Goal: Task Accomplishment & Management: Manage account settings

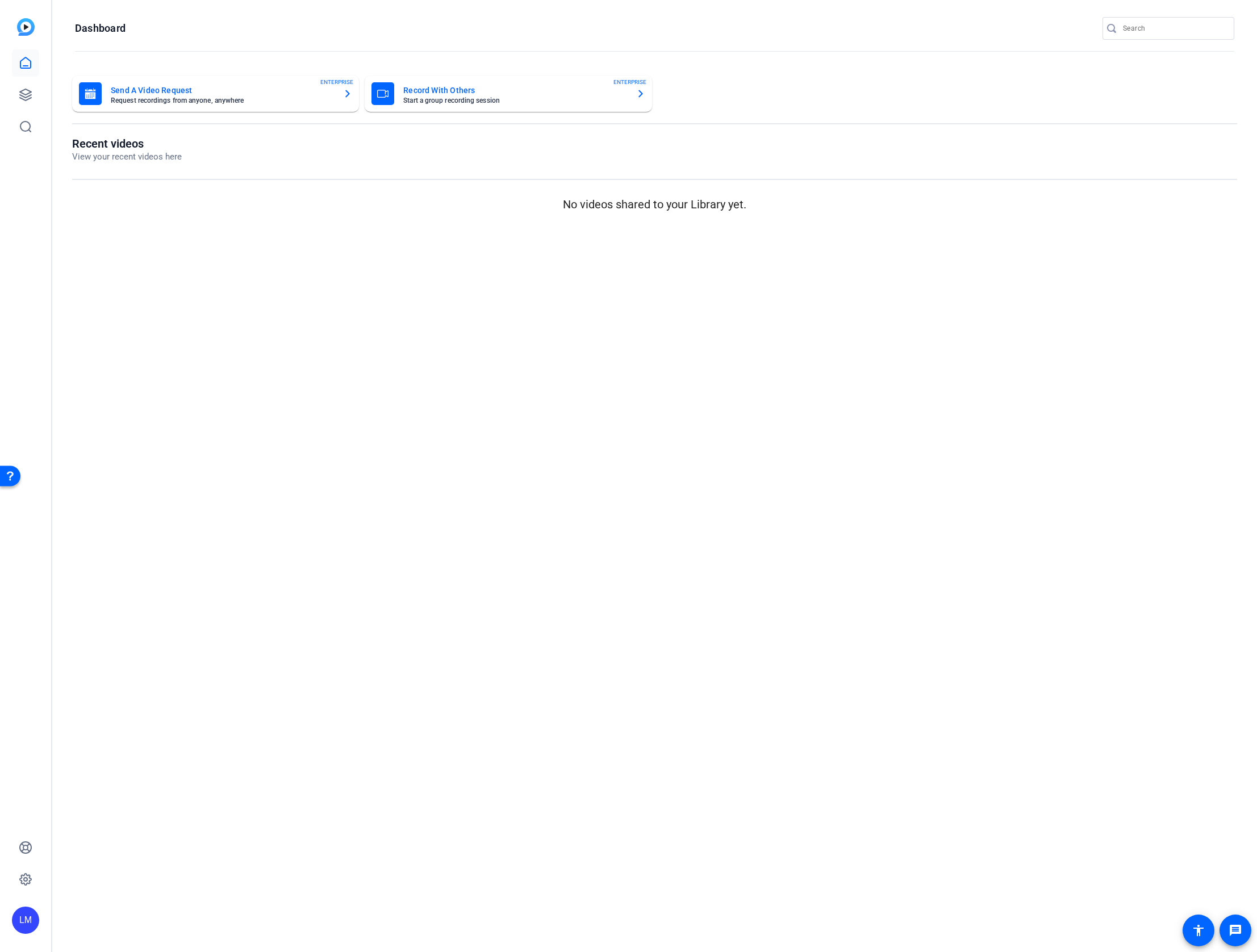
click at [1154, 30] on input "Search" at bounding box center [1174, 28] width 102 height 13
paste input "2504-11516-CS"
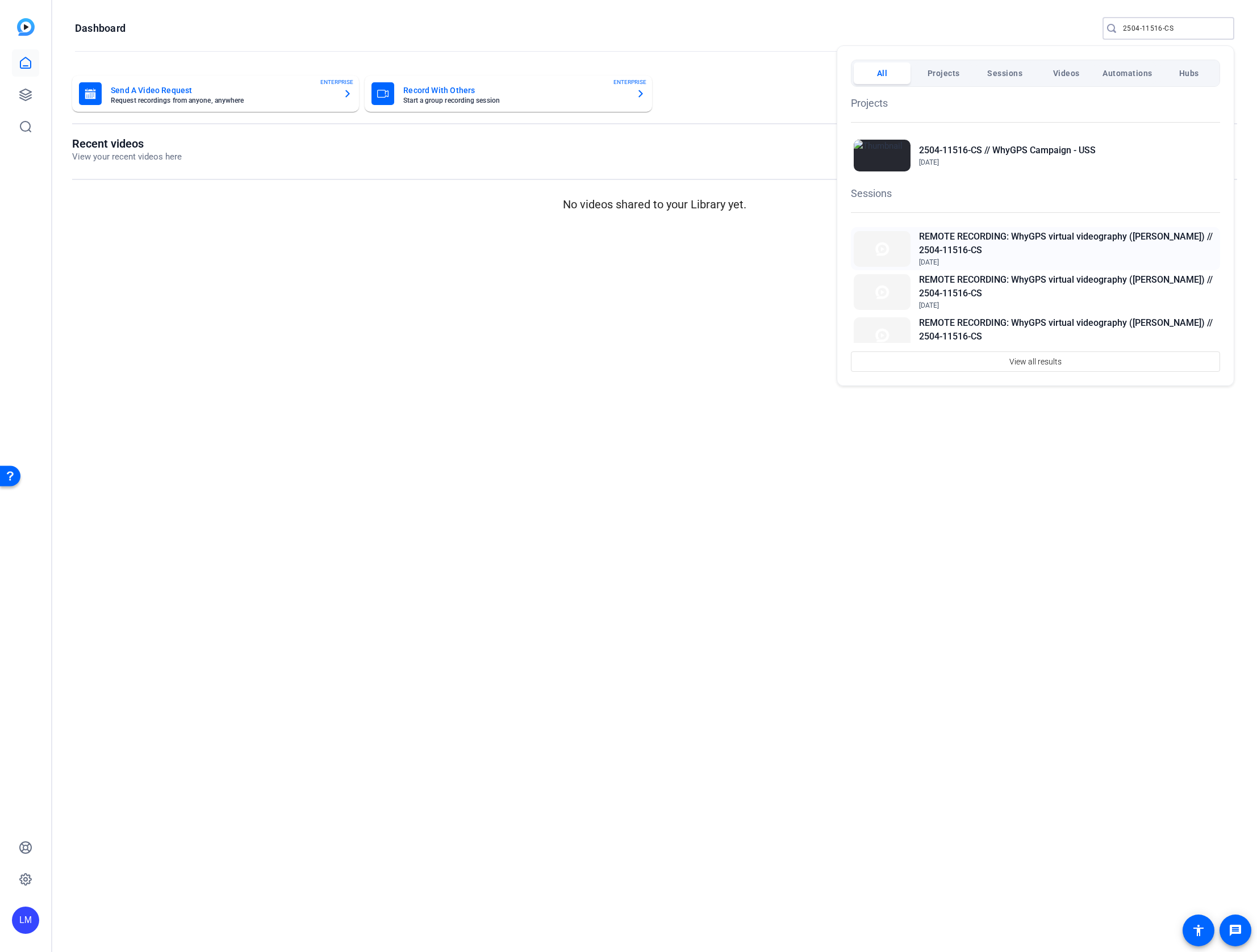
type input "2504-11516-CS"
click at [0, 0] on h2 "REMOTE RECORDING: WhyGPS virtual videography ([PERSON_NAME]) // 2504-11516-CS" at bounding box center [0, 0] width 0 height 0
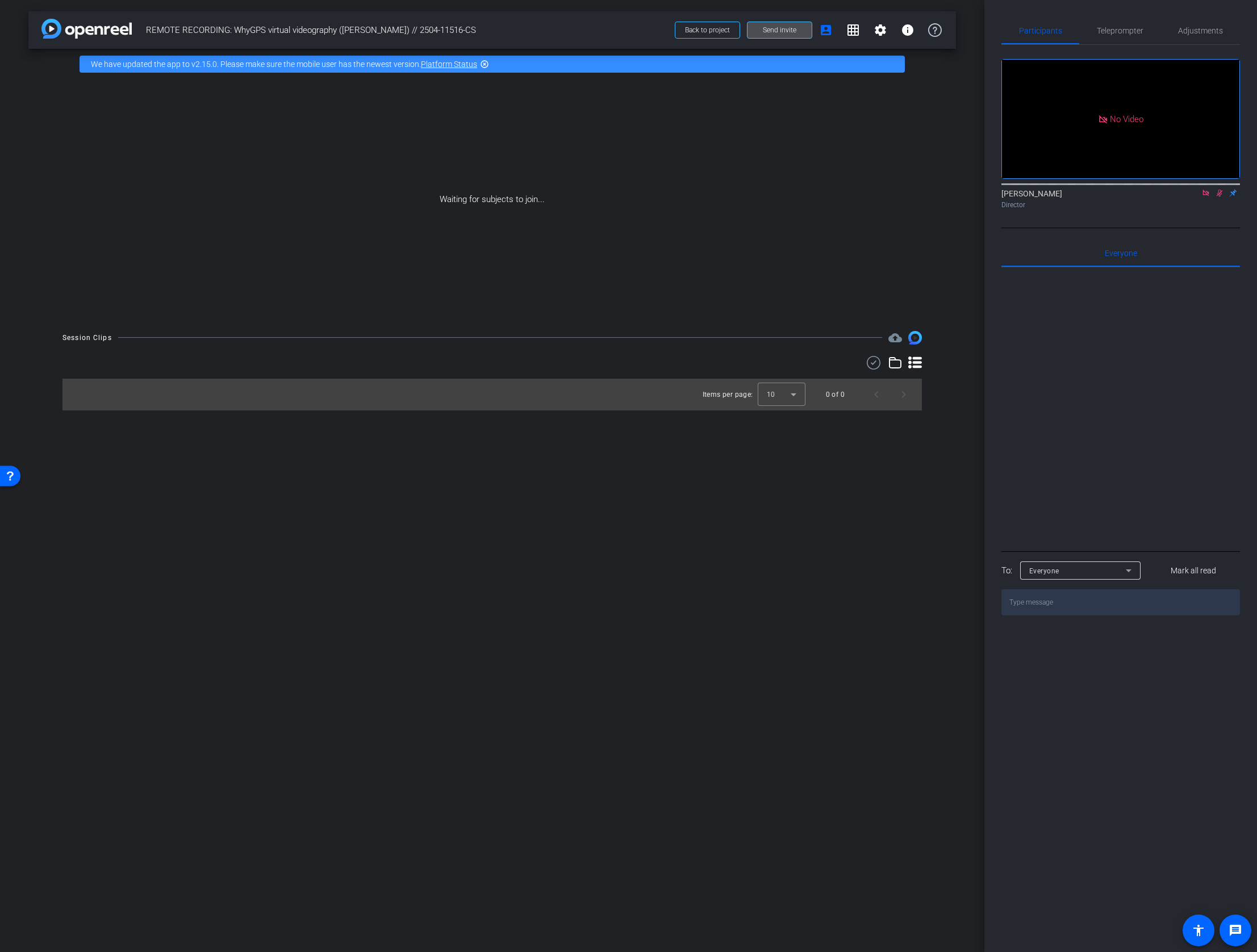
click at [768, 25] on span "Send invite" at bounding box center [779, 30] width 33 height 9
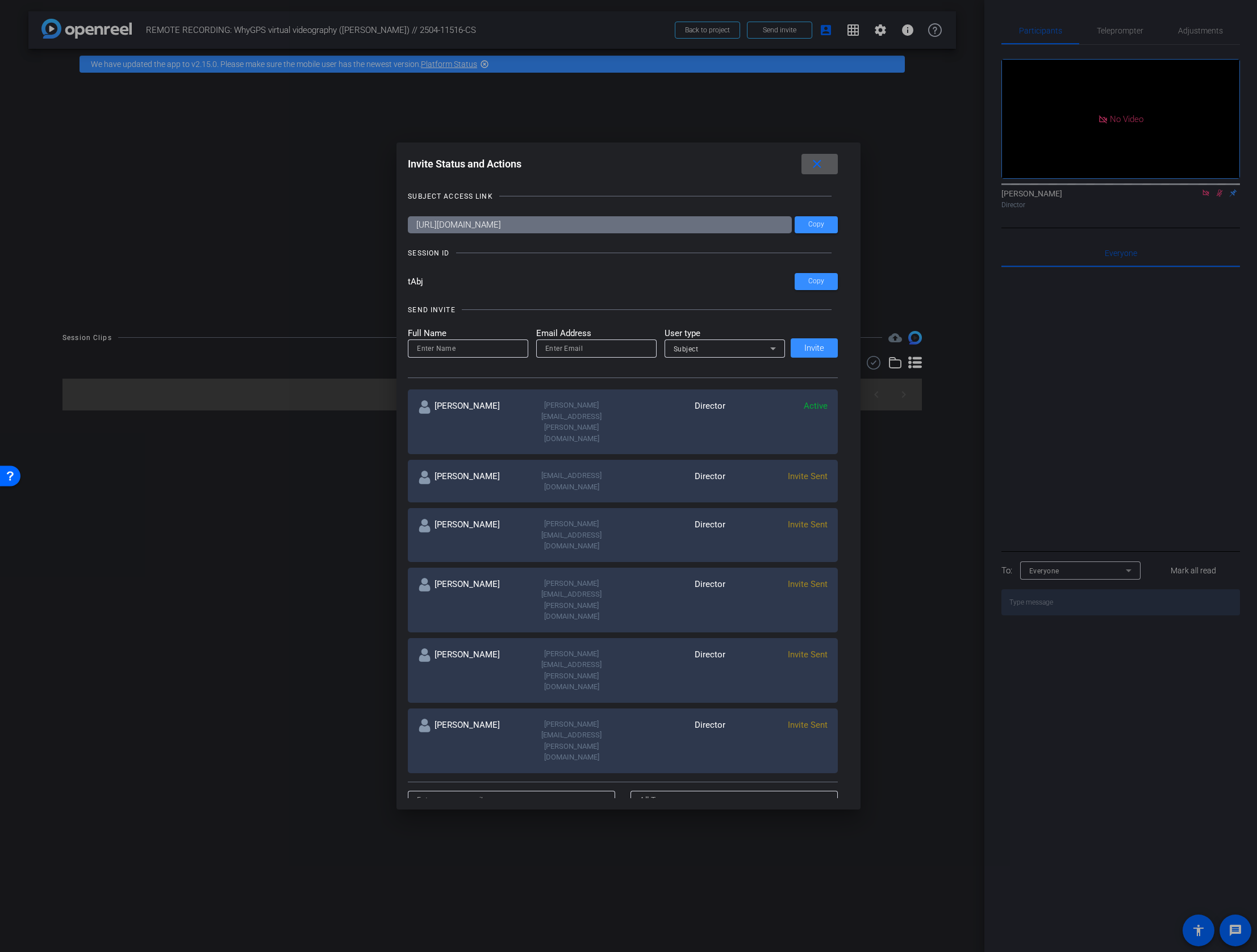
click at [103, 679] on div at bounding box center [628, 476] width 1257 height 952
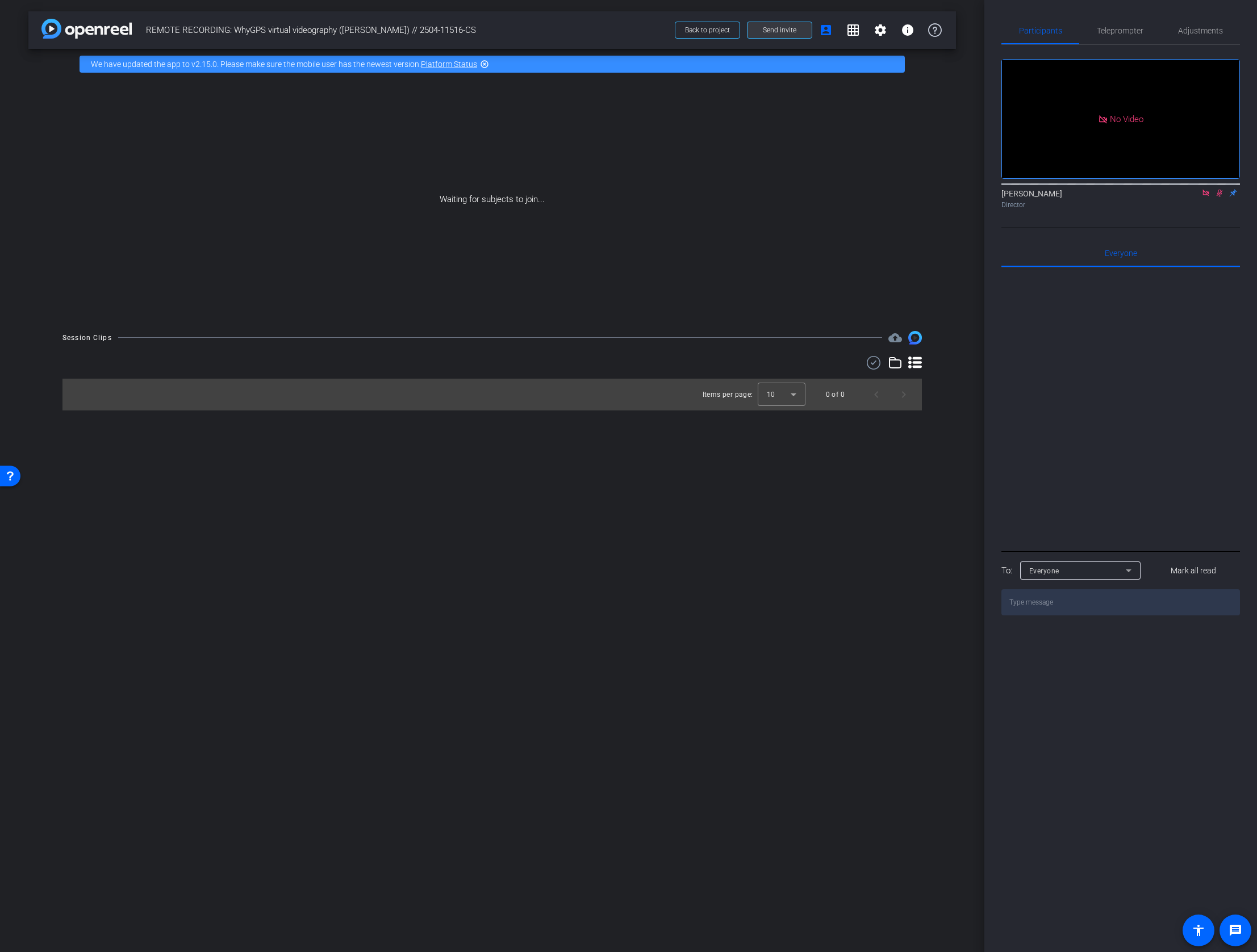
click at [762, 26] on span at bounding box center [779, 30] width 64 height 27
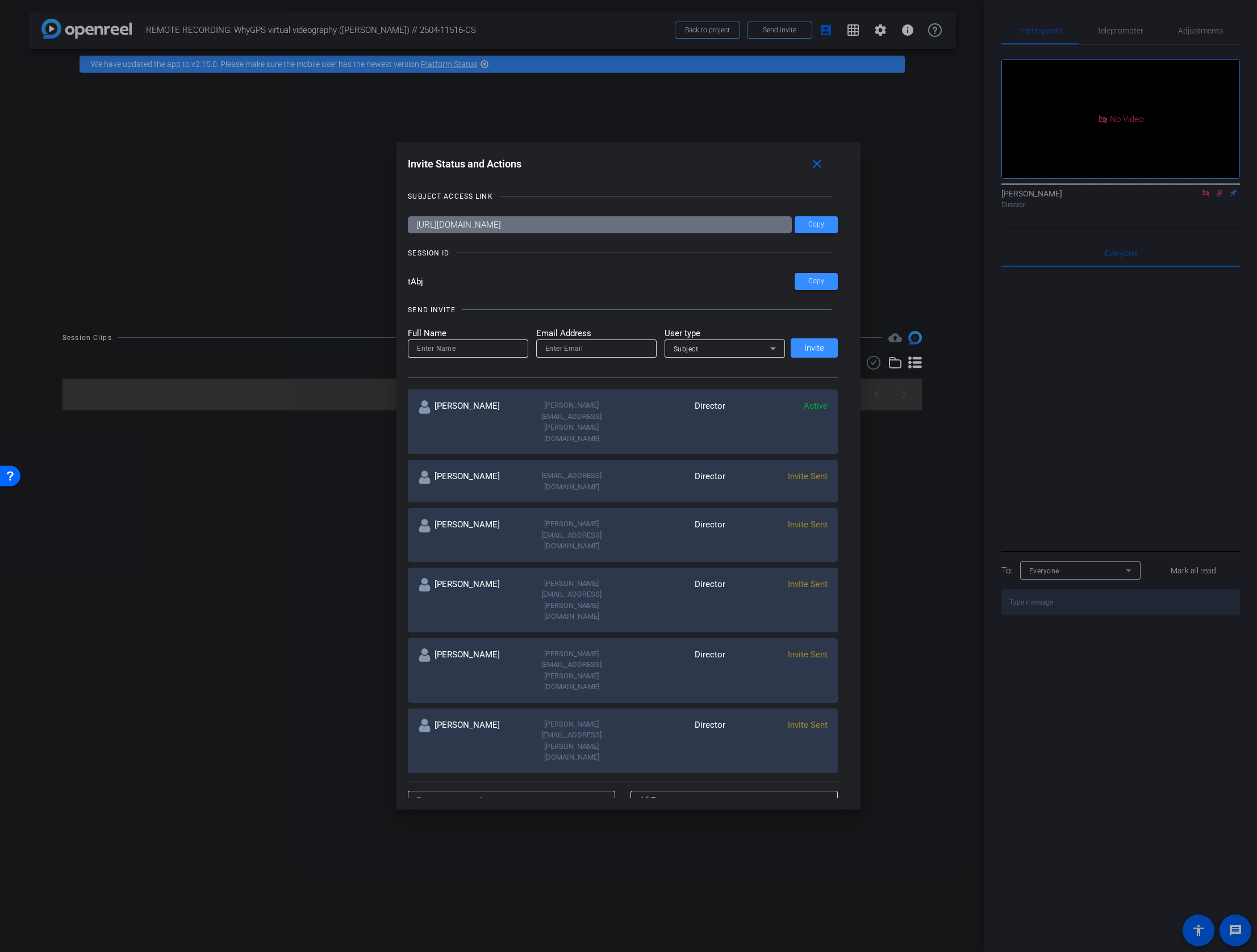
click at [184, 695] on div at bounding box center [628, 476] width 1257 height 952
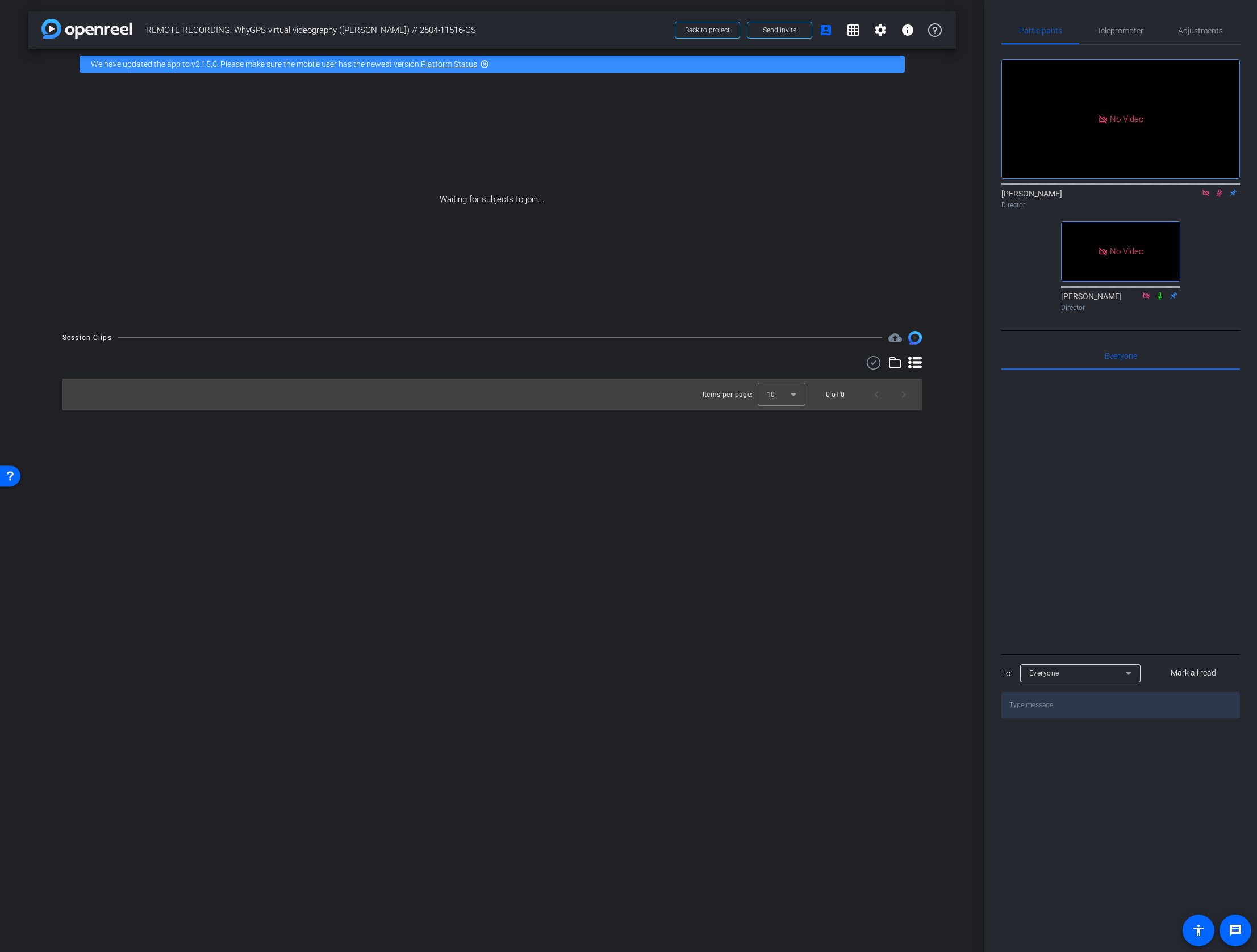
click at [1217, 197] on icon at bounding box center [1219, 193] width 9 height 8
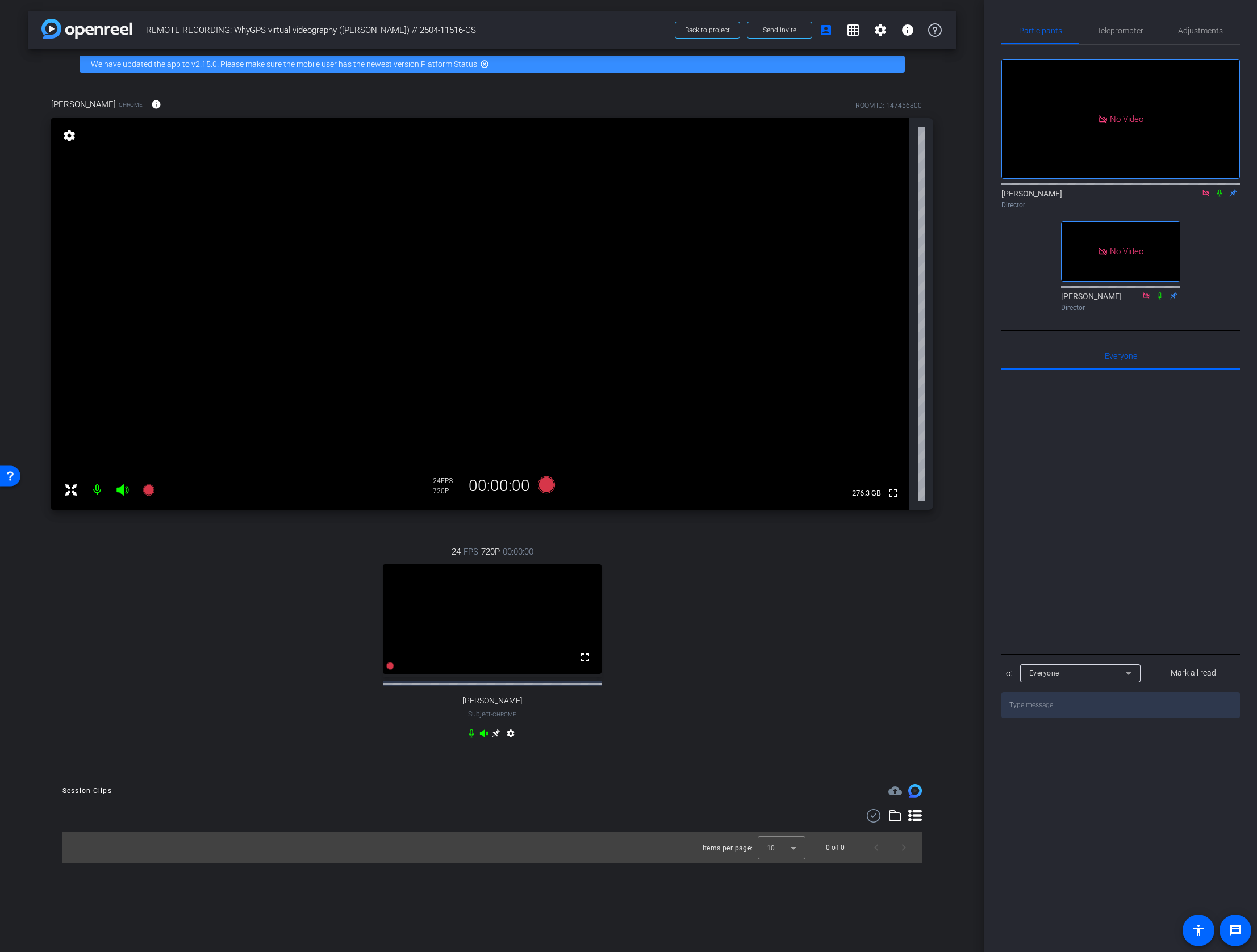
click at [494, 738] on icon at bounding box center [496, 734] width 9 height 9
click at [149, 494] on icon at bounding box center [148, 490] width 11 height 11
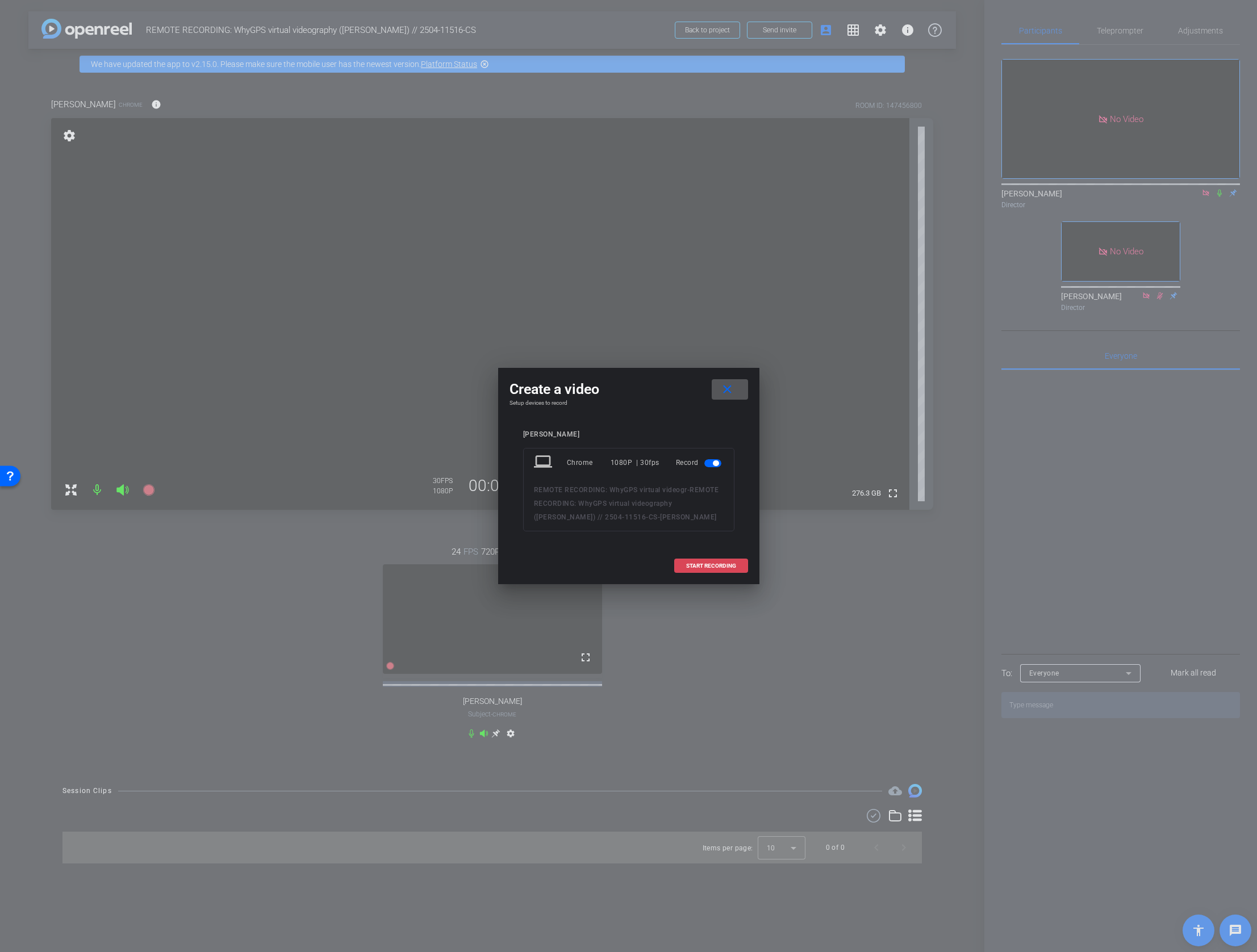
click at [712, 564] on span "START RECORDING" at bounding box center [711, 566] width 50 height 6
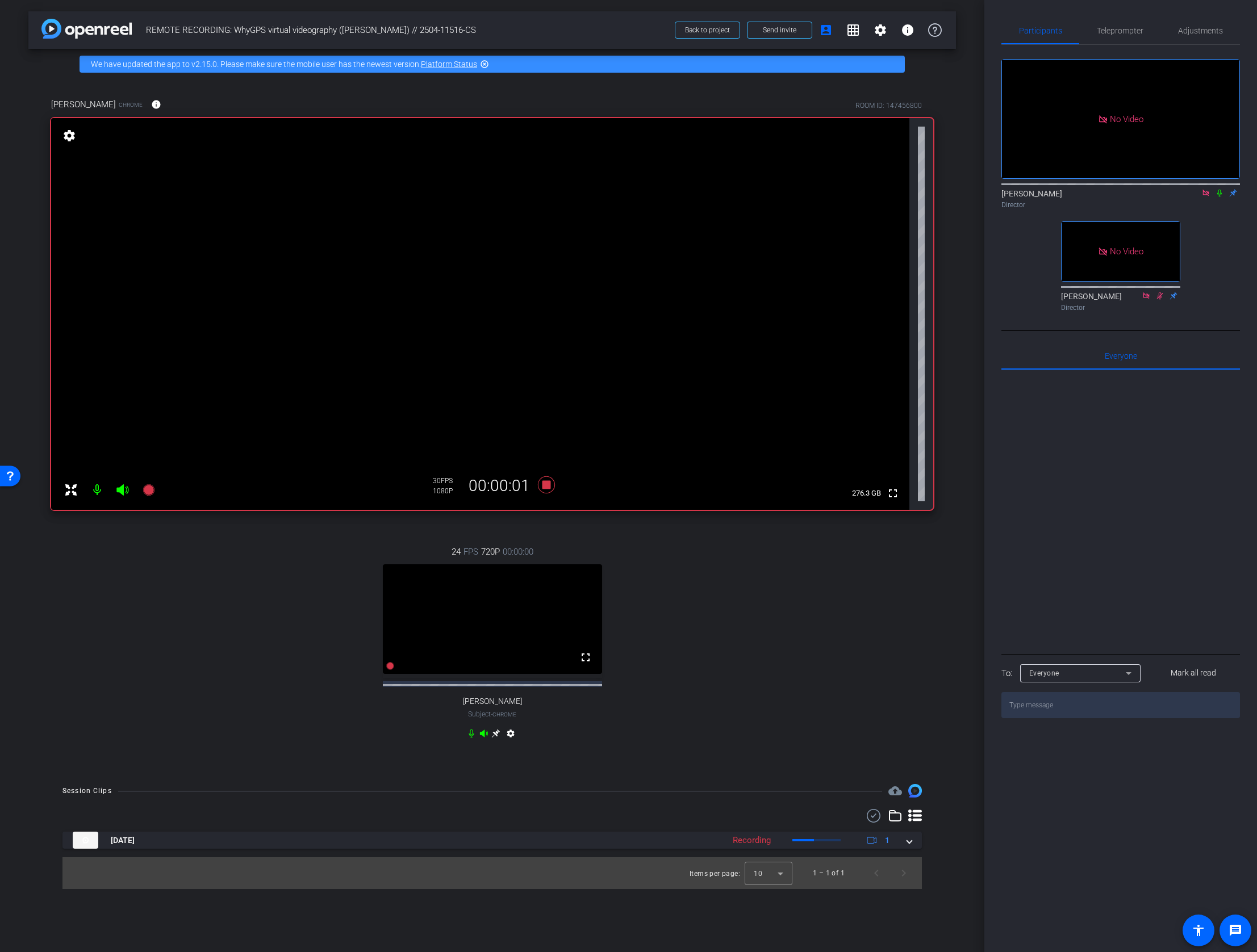
click at [1216, 197] on icon at bounding box center [1219, 193] width 9 height 8
click at [1218, 197] on icon at bounding box center [1219, 194] width 6 height 7
click at [1219, 197] on icon at bounding box center [1219, 193] width 9 height 8
click at [1216, 197] on icon at bounding box center [1219, 193] width 9 height 8
click at [669, 589] on div "24 FPS 720P 00:00:00 fullscreen Adam J Fleischhacker Subject - Chrome settings" at bounding box center [492, 644] width 882 height 234
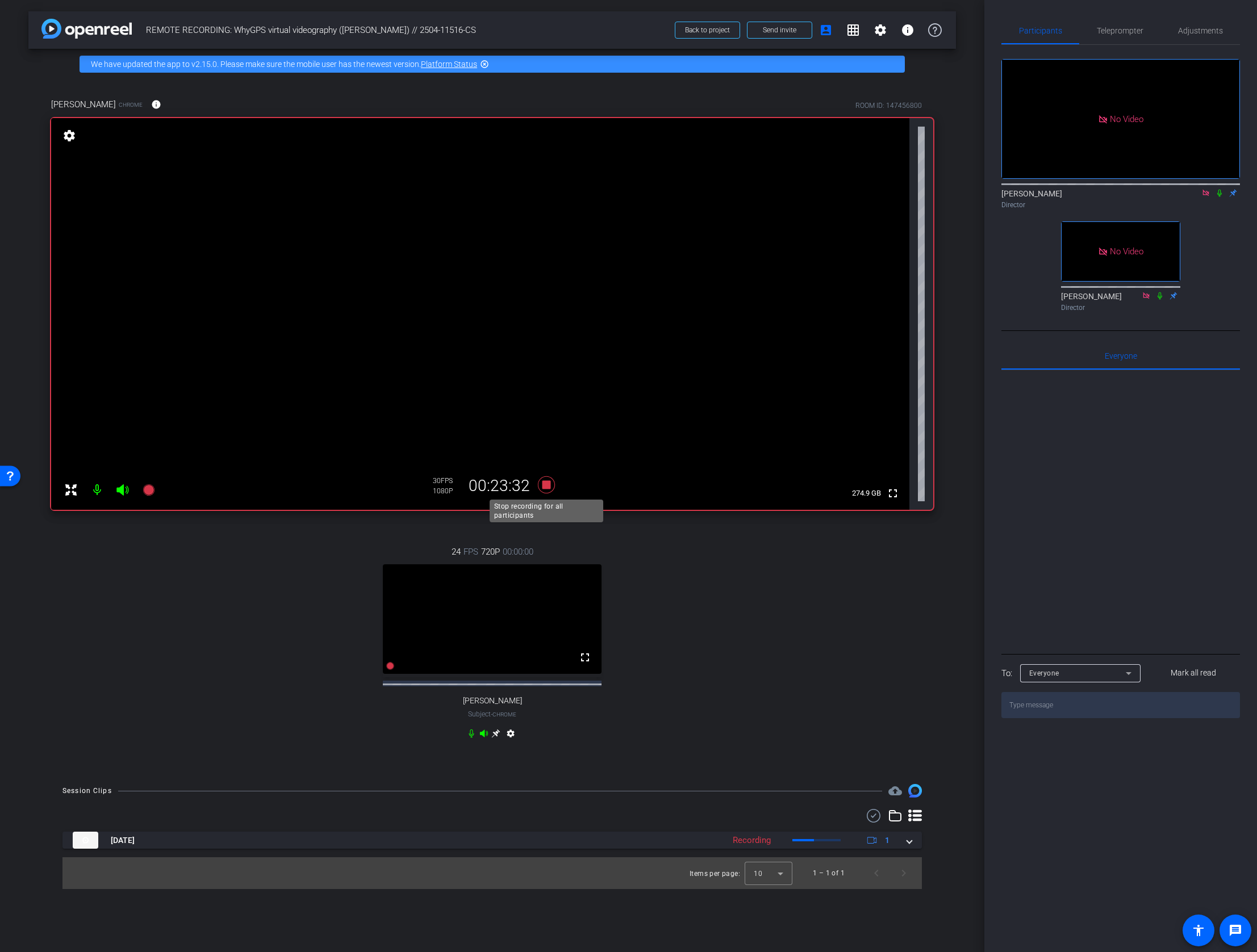
click at [545, 488] on icon at bounding box center [545, 485] width 17 height 17
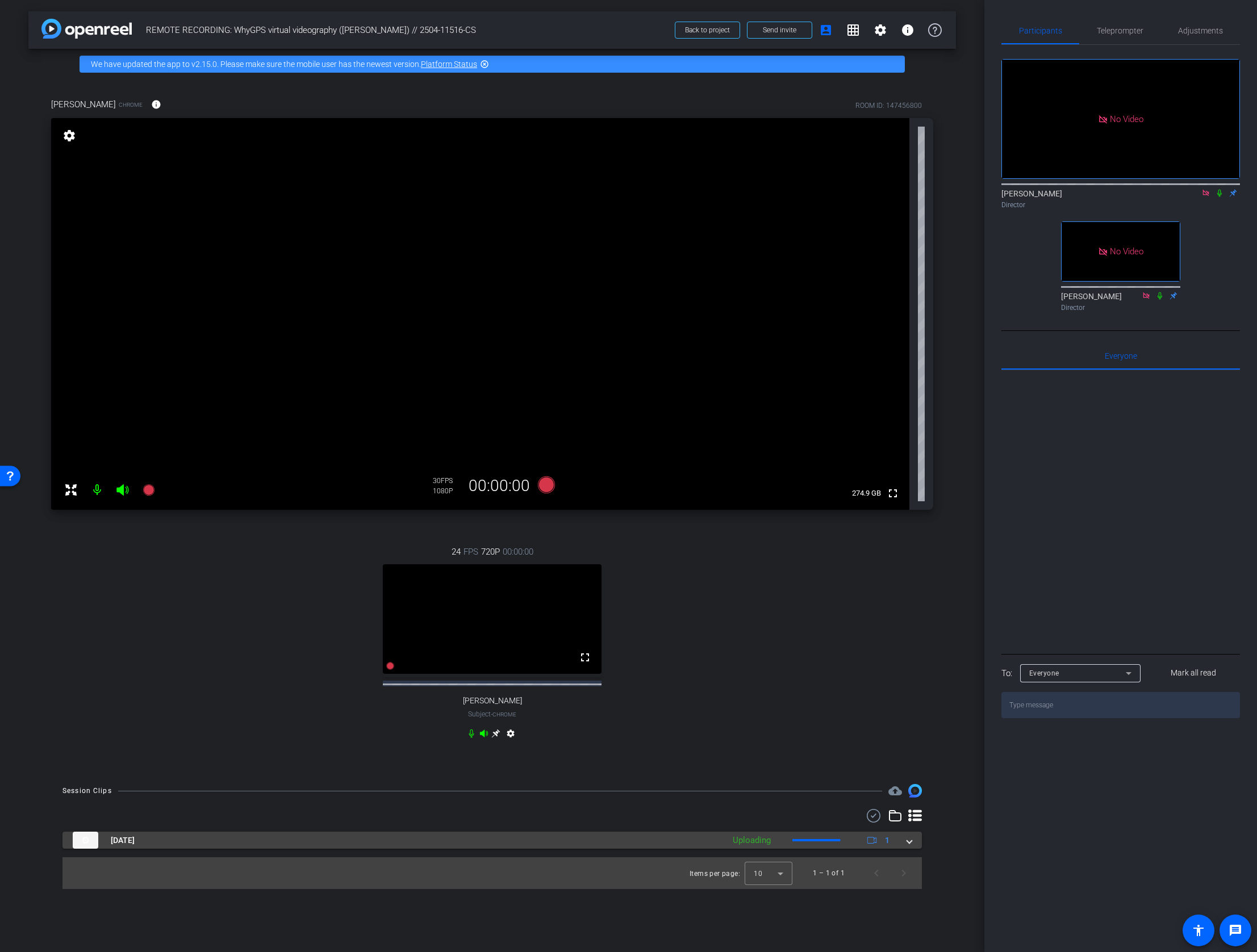
click at [909, 847] on span at bounding box center [909, 841] width 4 height 12
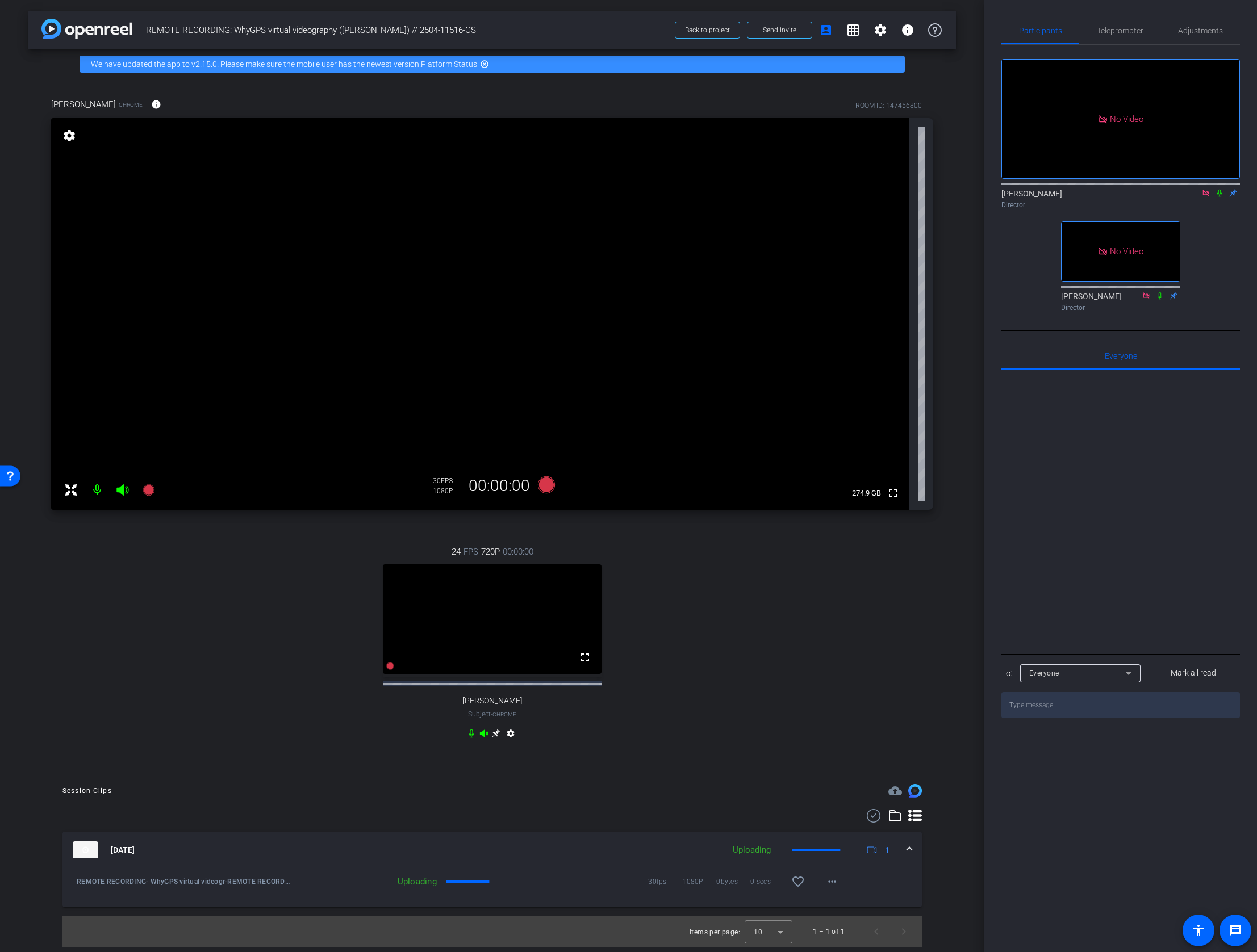
scroll to position [3, 0]
click at [827, 889] on mat-icon "more_horiz" at bounding box center [832, 882] width 13 height 13
click at [899, 686] on div at bounding box center [628, 476] width 1257 height 952
drag, startPoint x: 41, startPoint y: 96, endPoint x: 88, endPoint y: 100, distance: 47.2
click at [88, 100] on div "Doug Holt Chrome info ROOM ID: 147456800 fullscreen settings 276.3 GB 30 FPS 10…" at bounding box center [492, 426] width 928 height 693
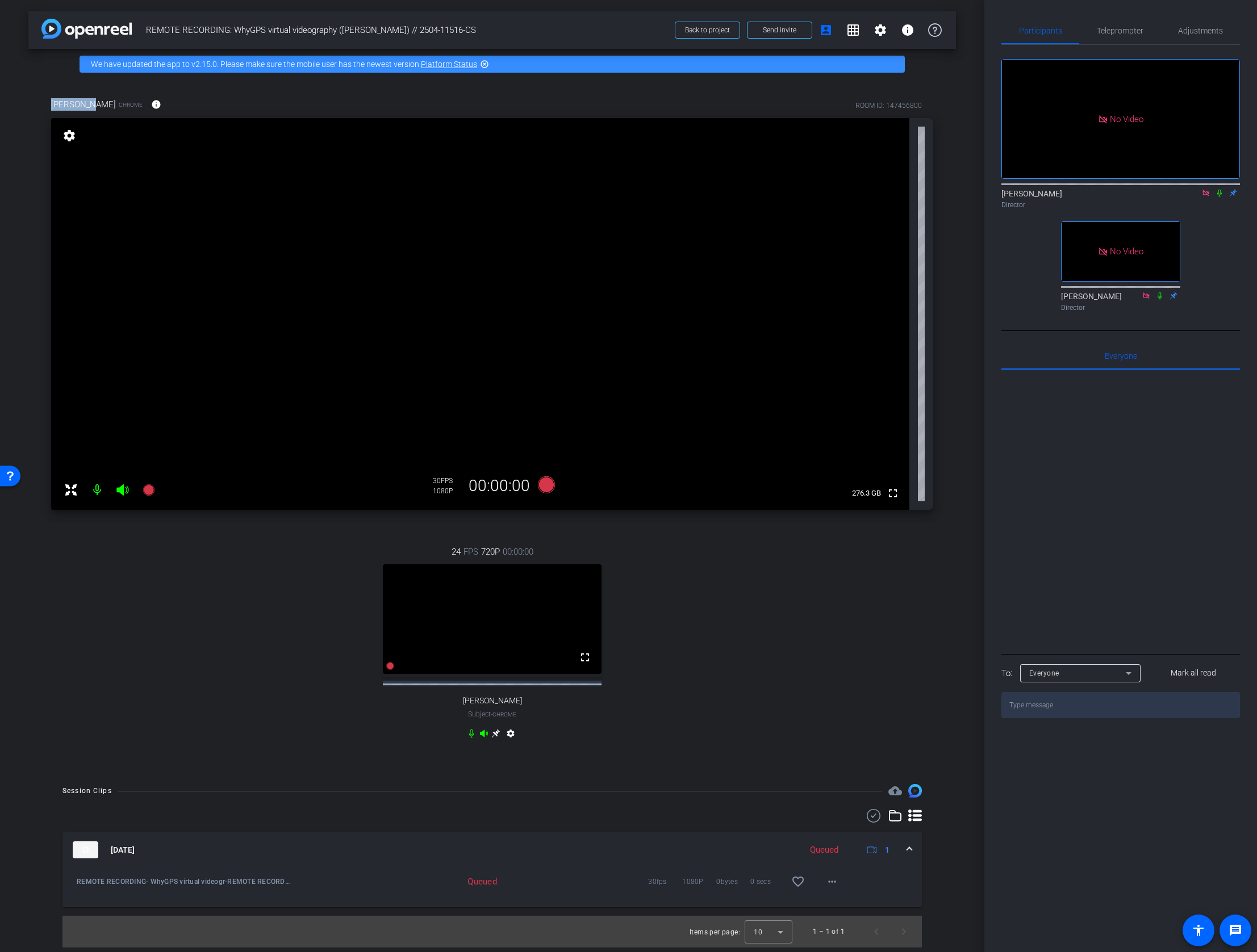
copy span "Doug Holt"
click at [141, 711] on div "24 FPS 720P 00:00:00 fullscreen Adam J Fleischhacker Subject - Chrome settings" at bounding box center [492, 644] width 882 height 234
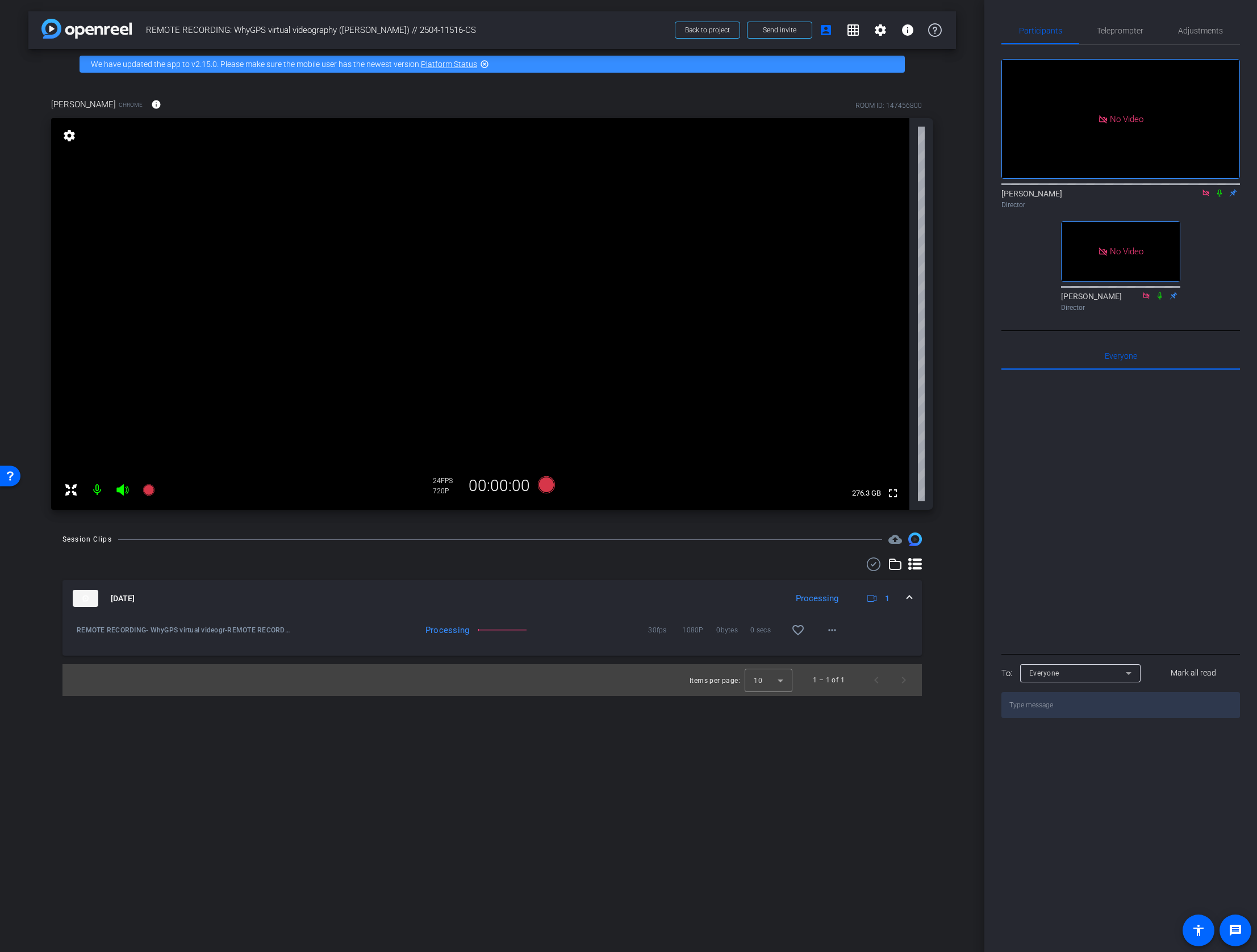
scroll to position [0, 0]
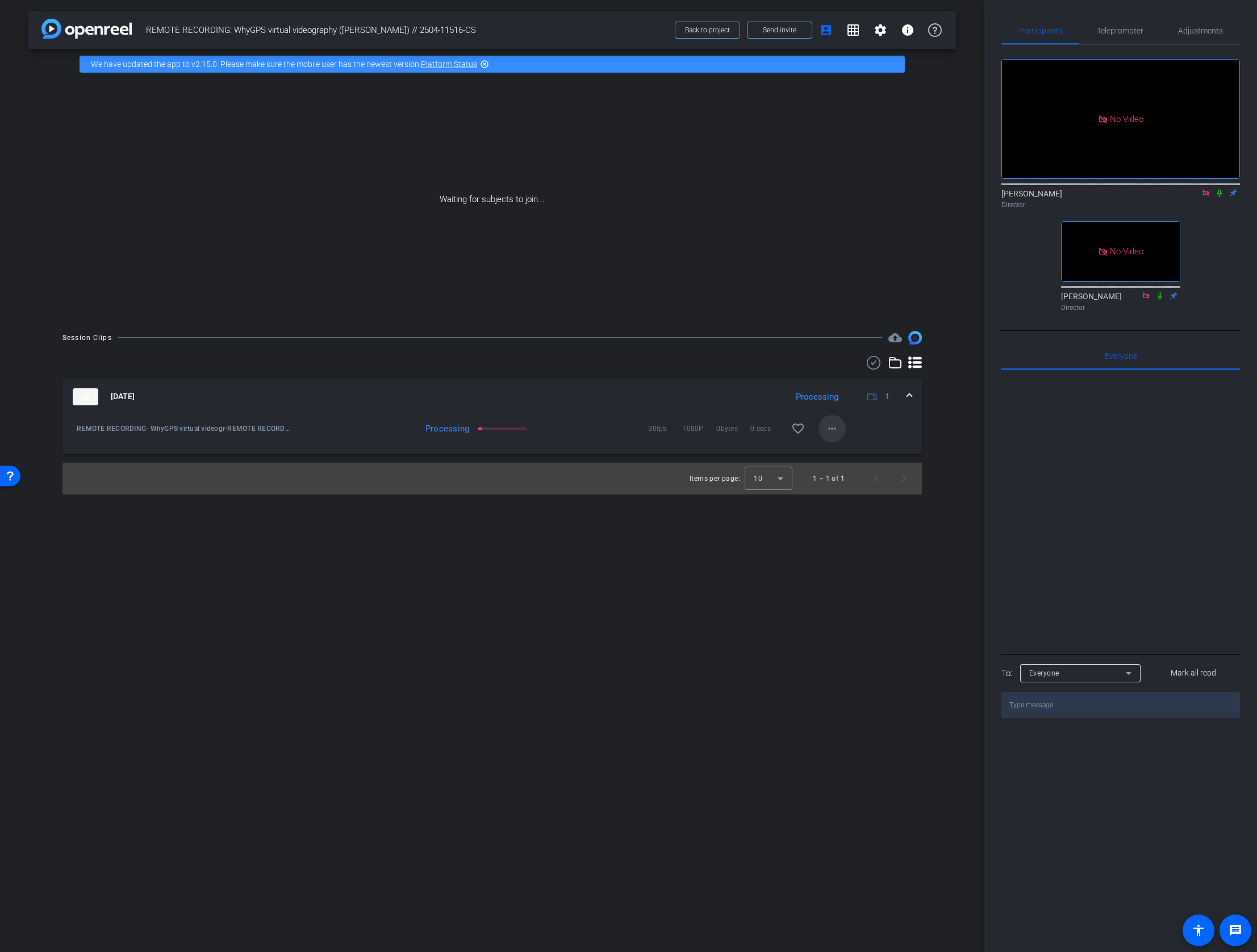
click at [835, 434] on mat-icon "more_horiz" at bounding box center [832, 429] width 13 height 13
click at [921, 432] on div at bounding box center [628, 476] width 1257 height 952
click at [833, 430] on mat-icon "more_horiz" at bounding box center [832, 429] width 13 height 13
click at [296, 744] on div at bounding box center [628, 476] width 1257 height 952
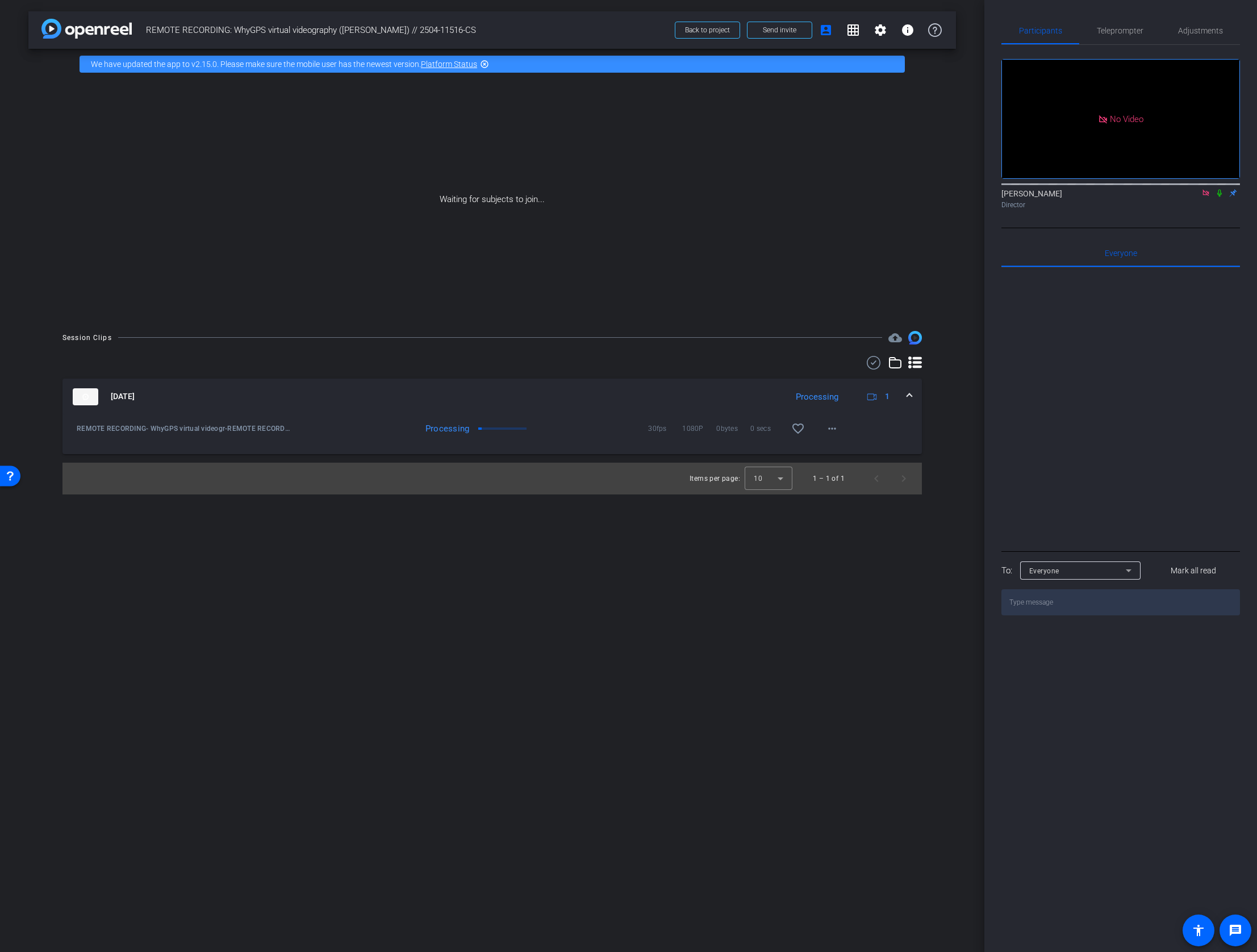
click at [1221, 197] on icon at bounding box center [1219, 193] width 9 height 8
click at [193, 740] on div "arrow_back REMOTE RECORDING: WhyGPS virtual videography (Doug Holt) // 2504-115…" at bounding box center [492, 476] width 984 height 952
click at [827, 430] on mat-icon "more_horiz" at bounding box center [832, 429] width 13 height 13
click at [839, 484] on span "Download MP4" at bounding box center [861, 480] width 68 height 13
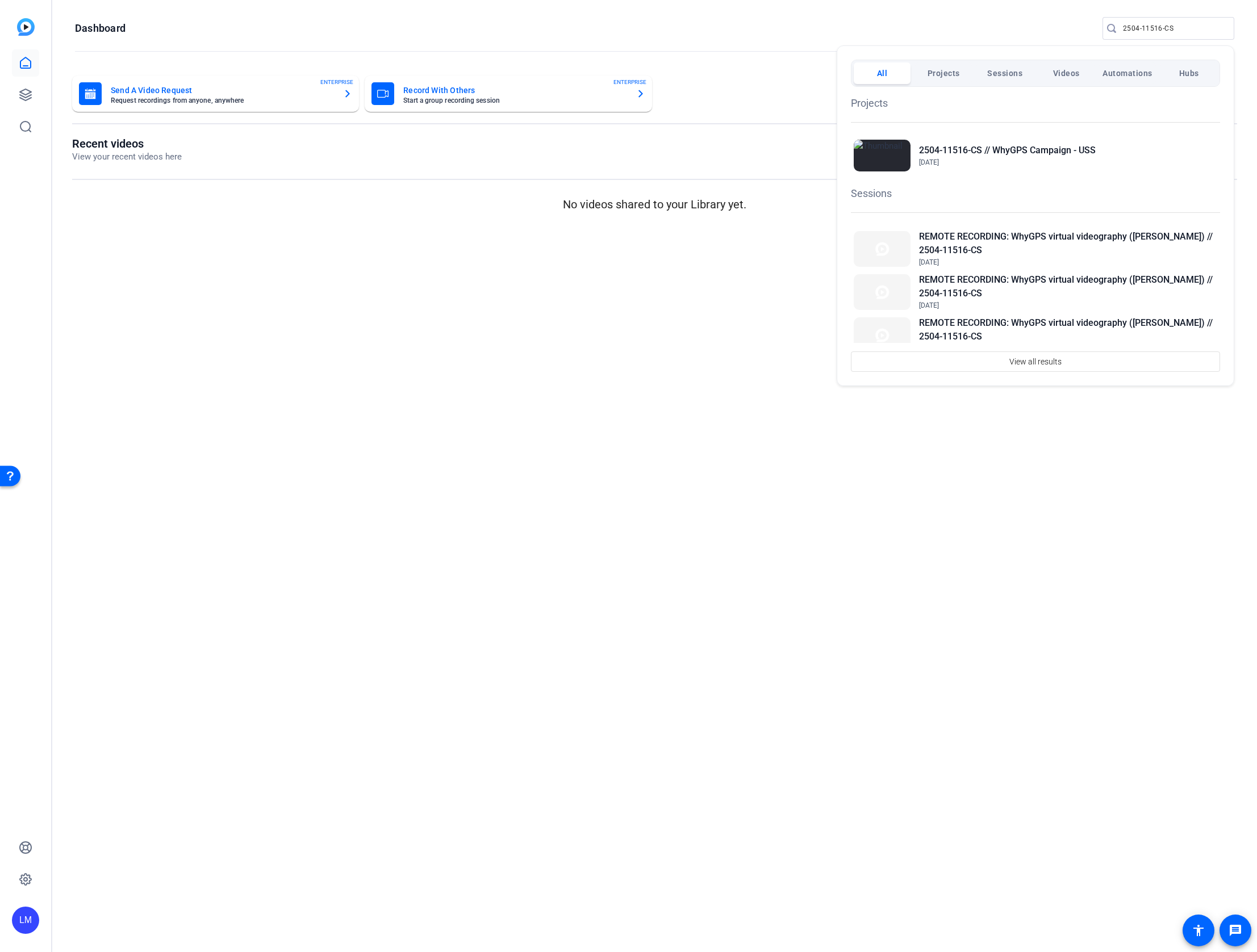
click at [26, 256] on div at bounding box center [20, 263] width 12 height 14
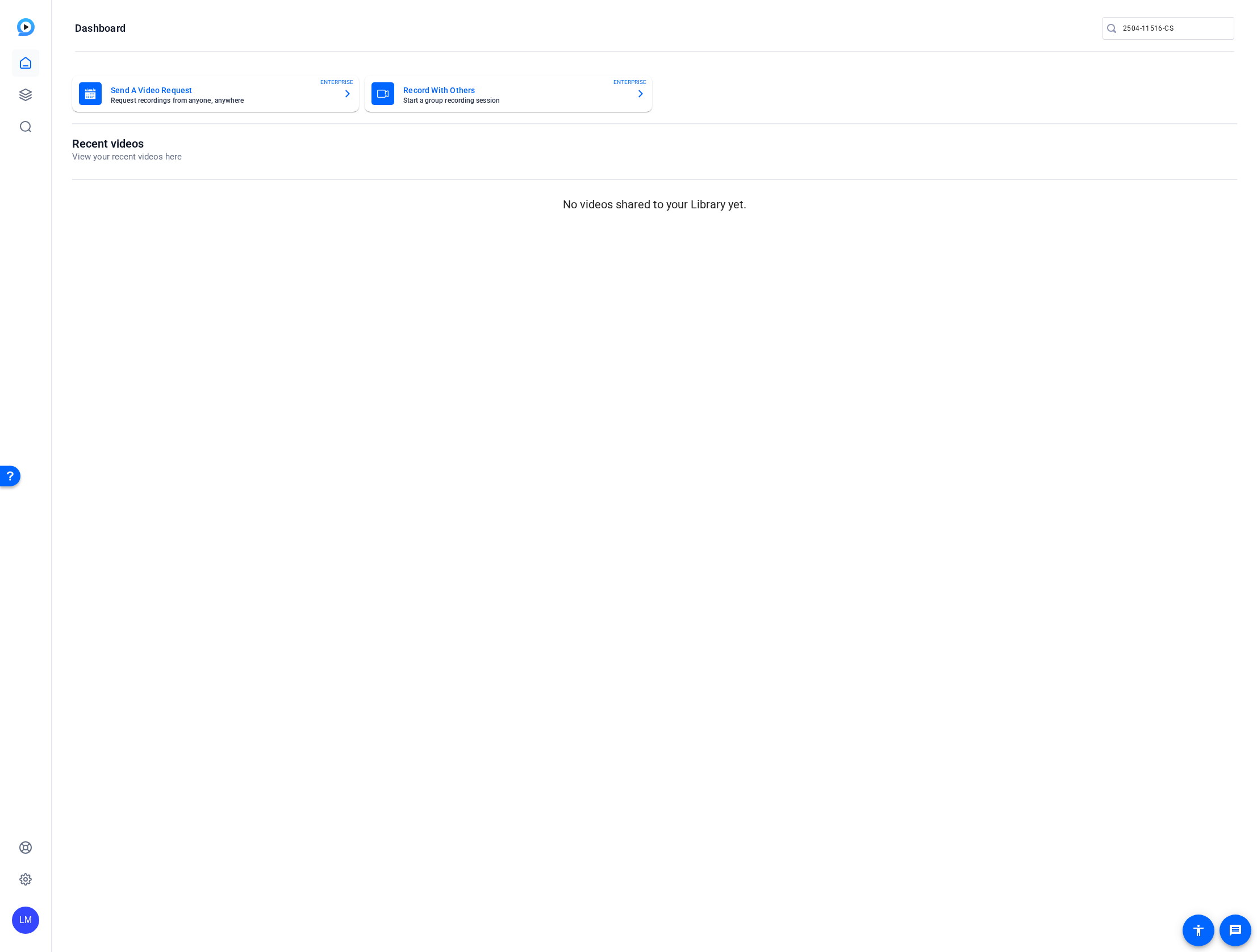
click at [1187, 28] on input "2504-11516-CS" at bounding box center [1174, 28] width 102 height 13
paste input "7-1060"
type input "2507-10606-CS"
click at [0, 0] on div at bounding box center [0, 0] width 0 height 0
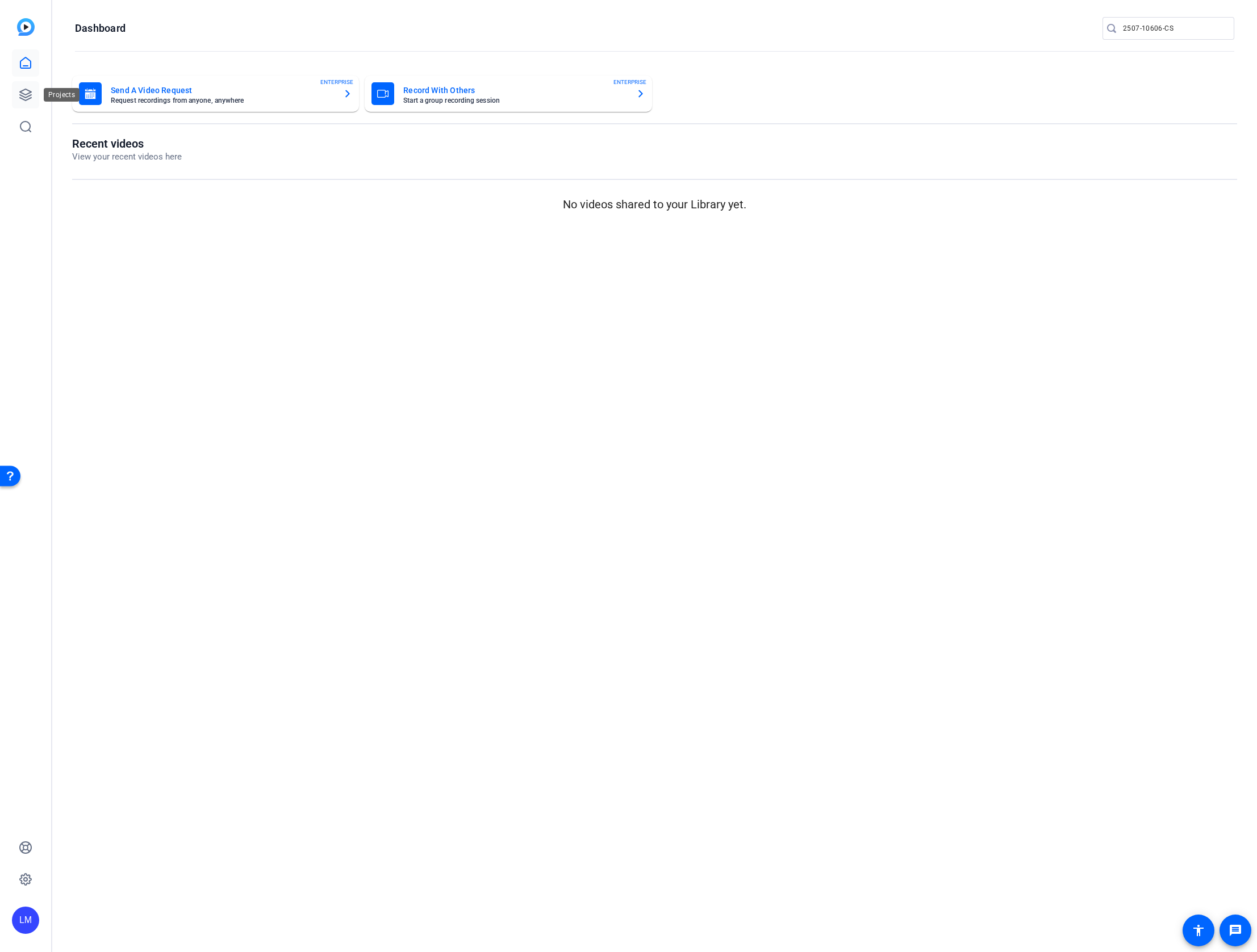
click at [25, 94] on icon at bounding box center [25, 94] width 11 height 11
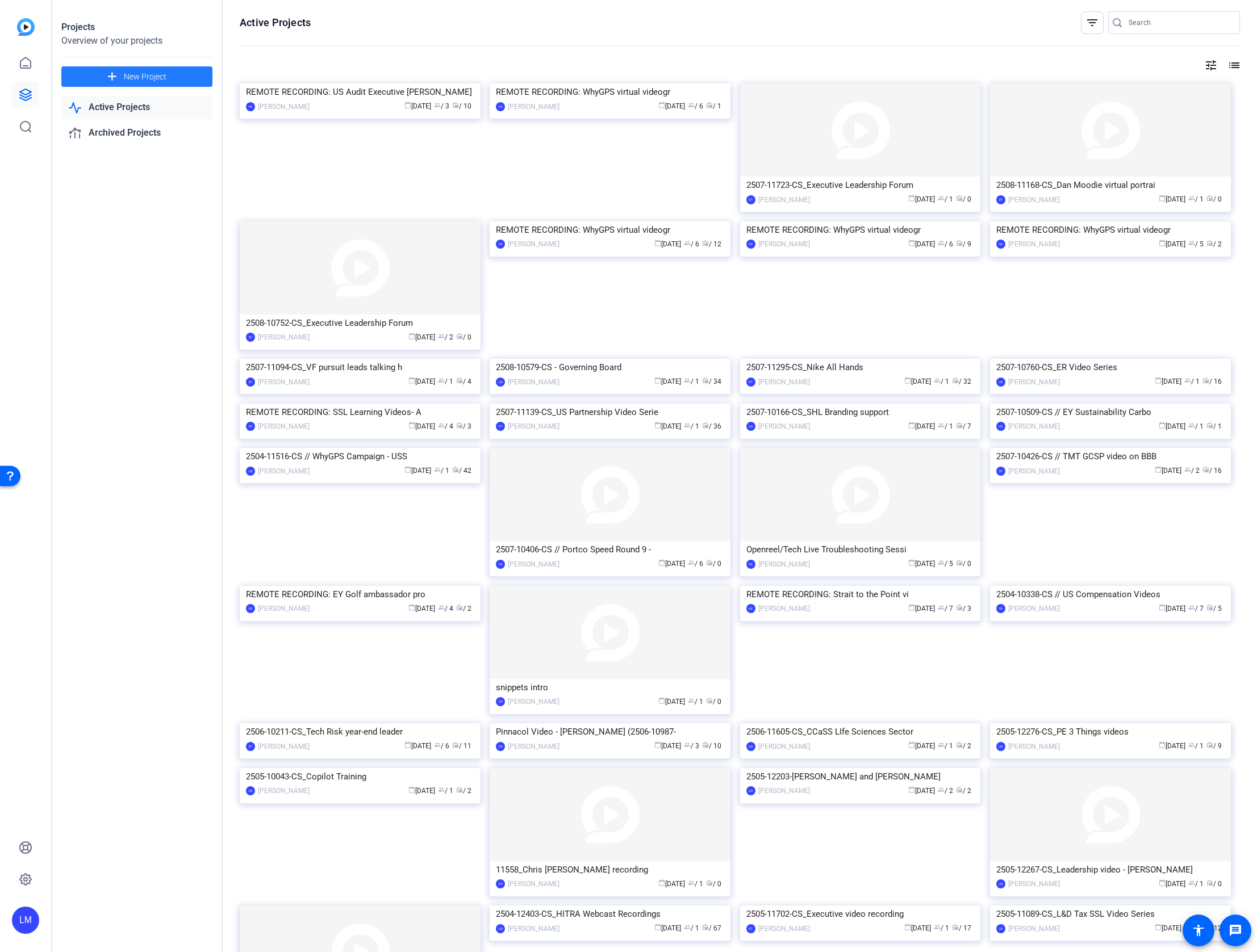
click at [135, 71] on span "New Project" at bounding box center [145, 77] width 42 height 12
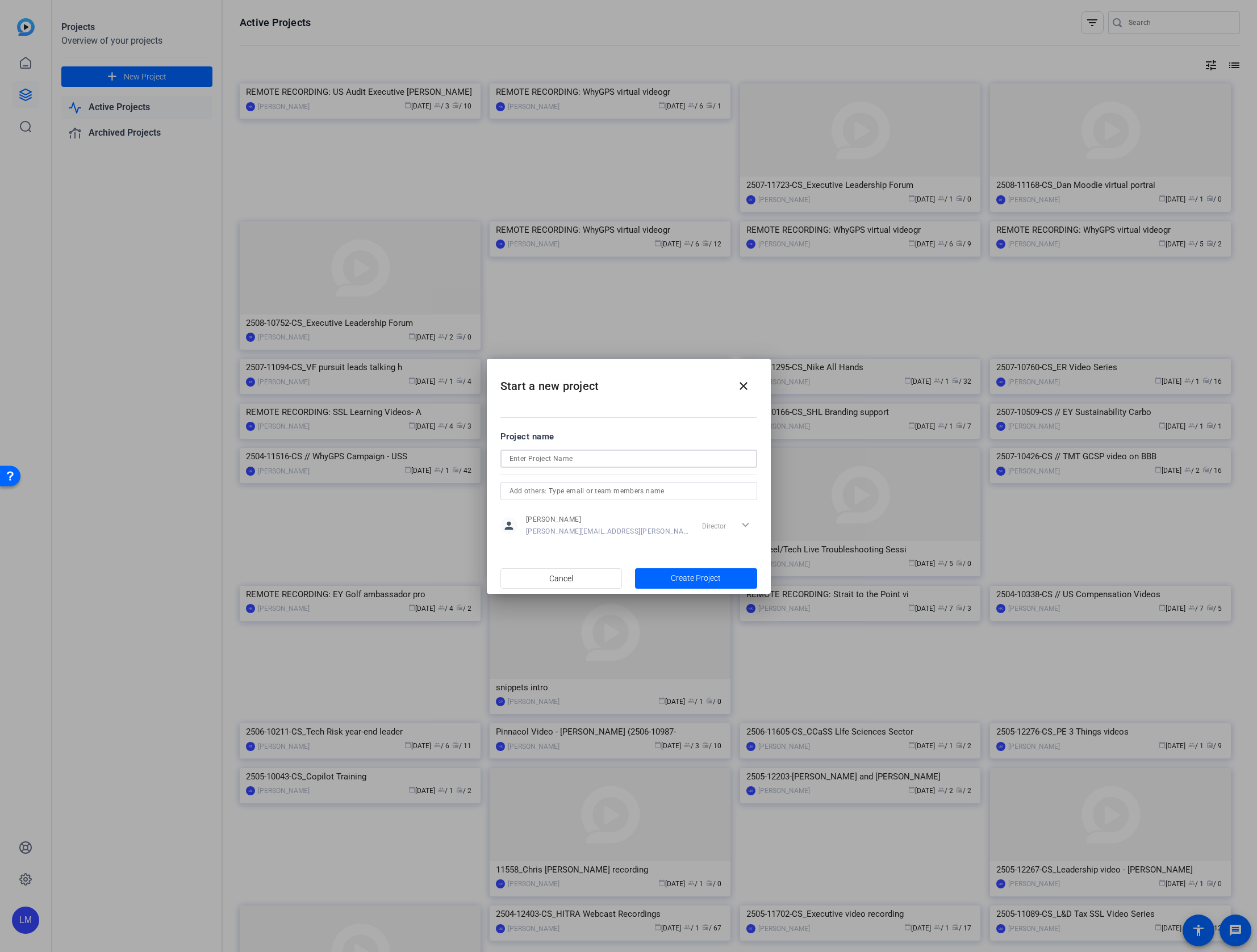
click at [526, 456] on input at bounding box center [628, 459] width 238 height 13
paste input "2507-10606-CS"
type input "2507-10606-CS_EY x Klas"
click at [699, 577] on span "Create Project" at bounding box center [695, 578] width 50 height 12
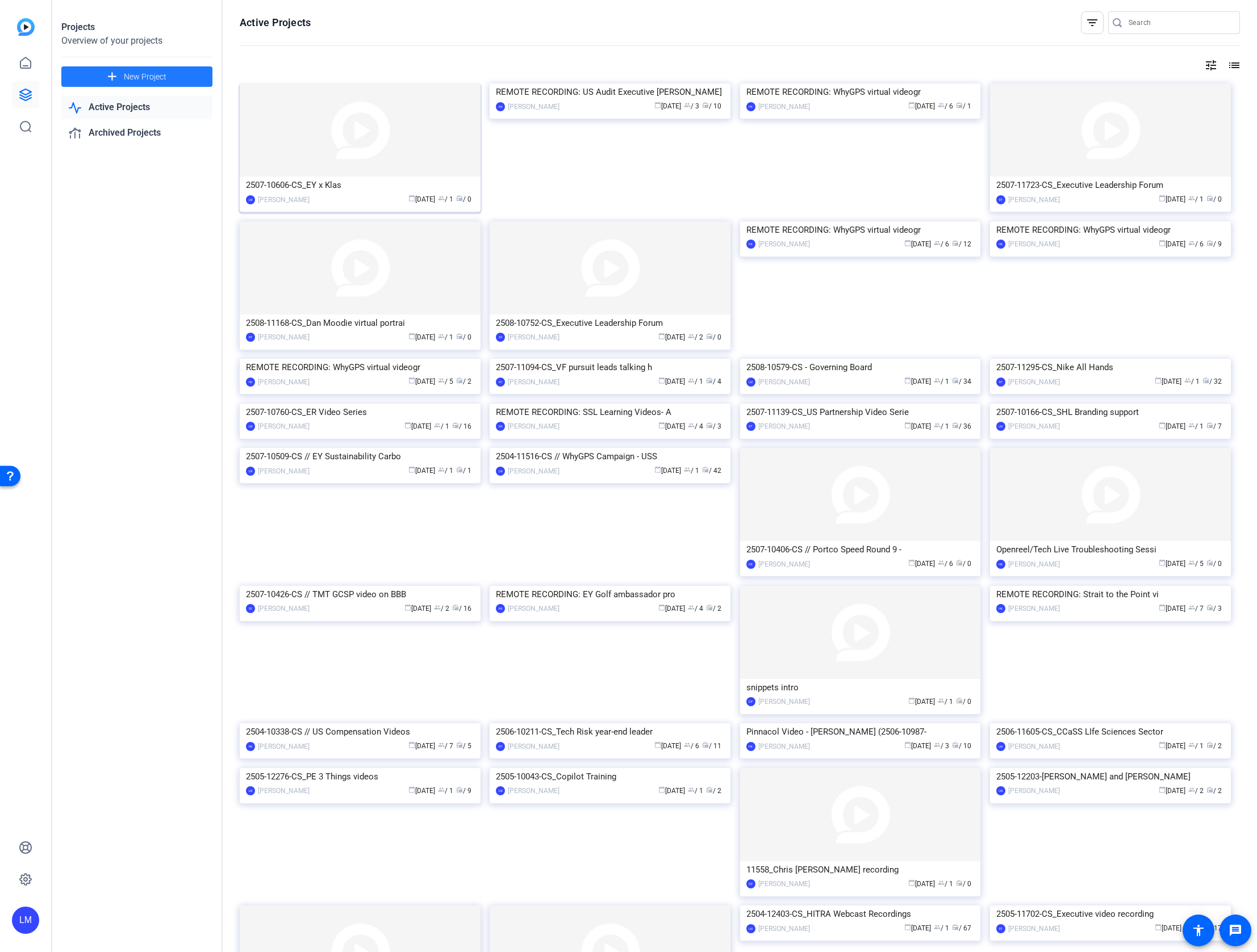
click at [280, 187] on div "2507-10606-CS_EY x Klas" at bounding box center [360, 185] width 229 height 17
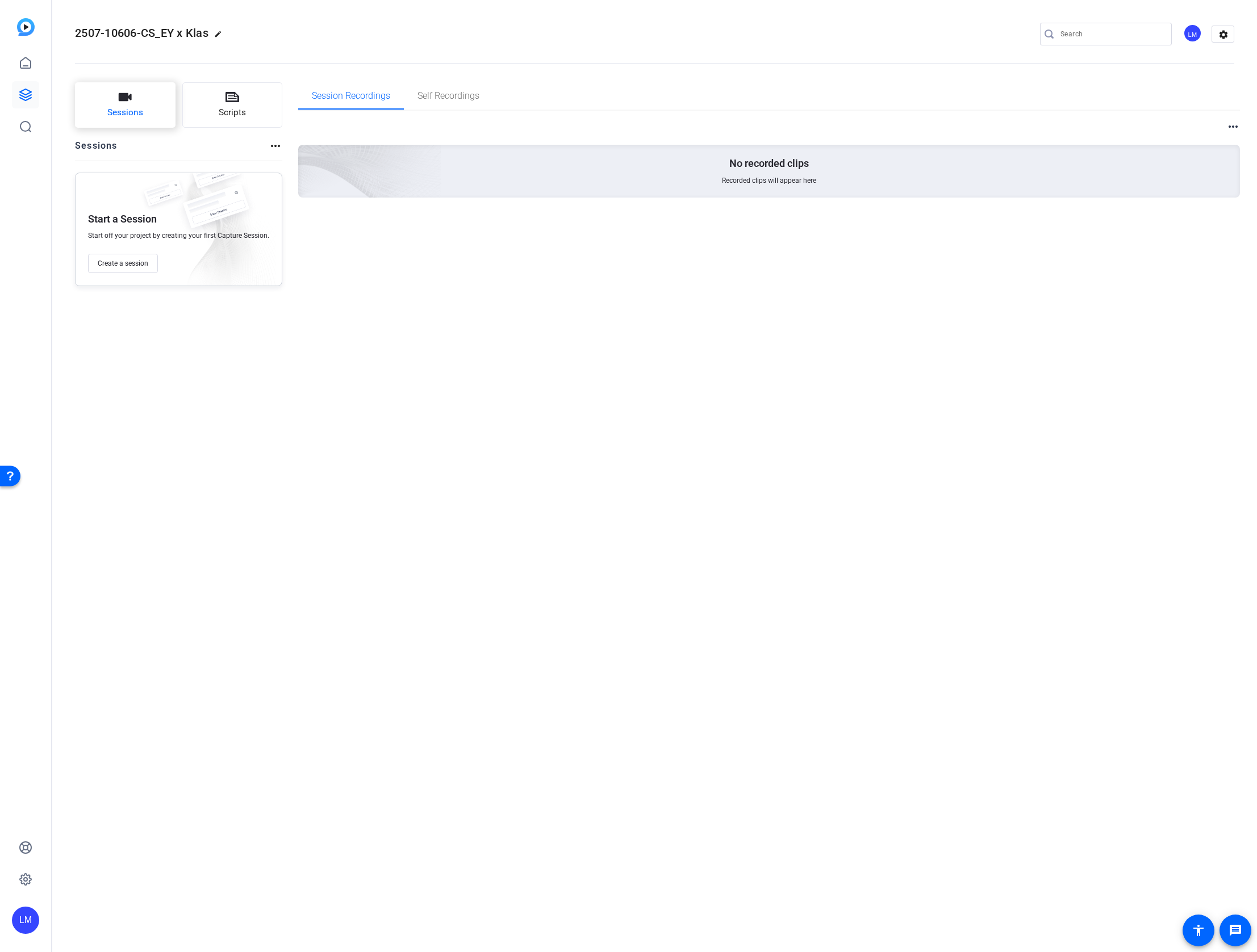
click at [131, 109] on span "Sessions" at bounding box center [125, 113] width 36 height 13
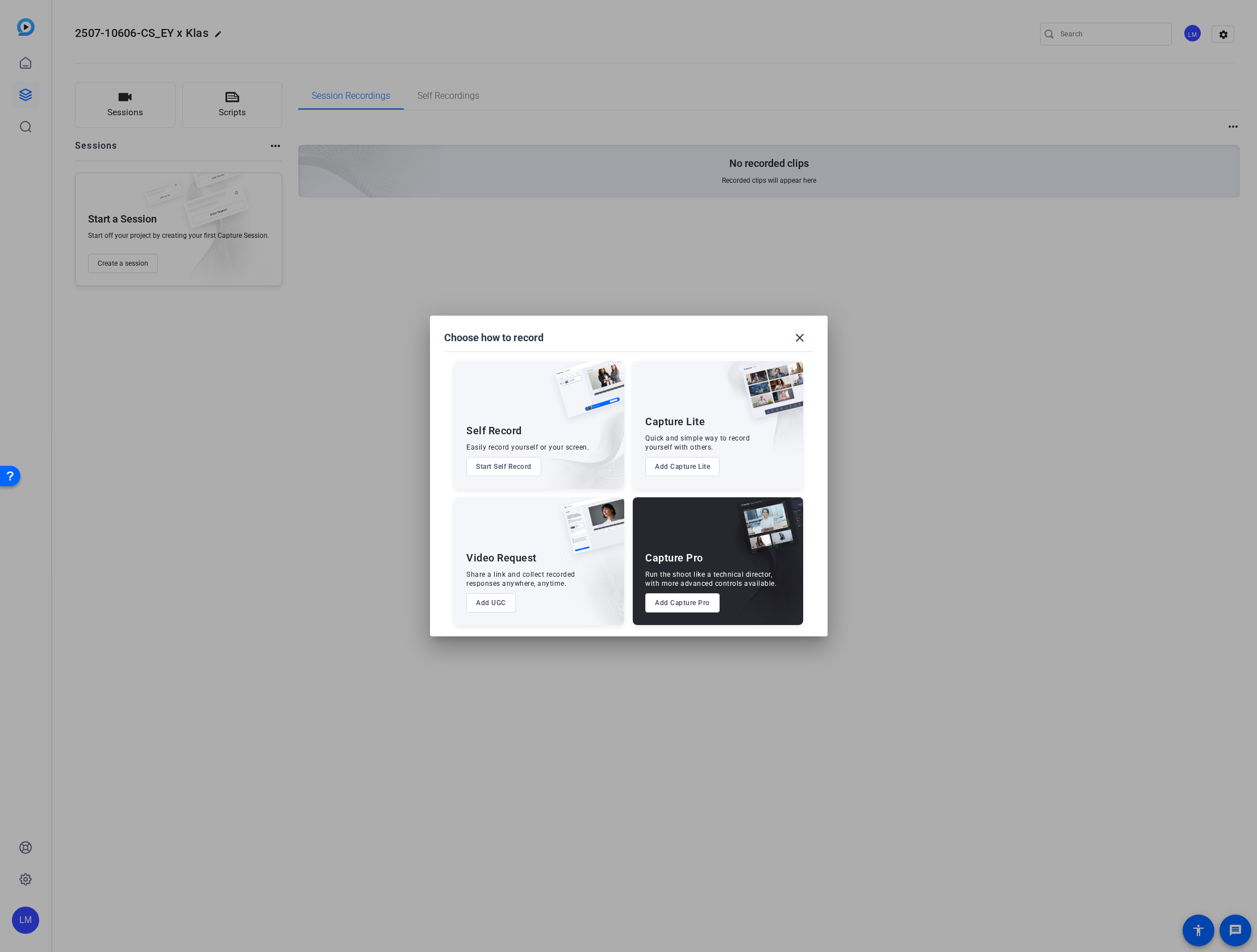
click at [686, 602] on button "Add Capture Pro" at bounding box center [682, 603] width 74 height 19
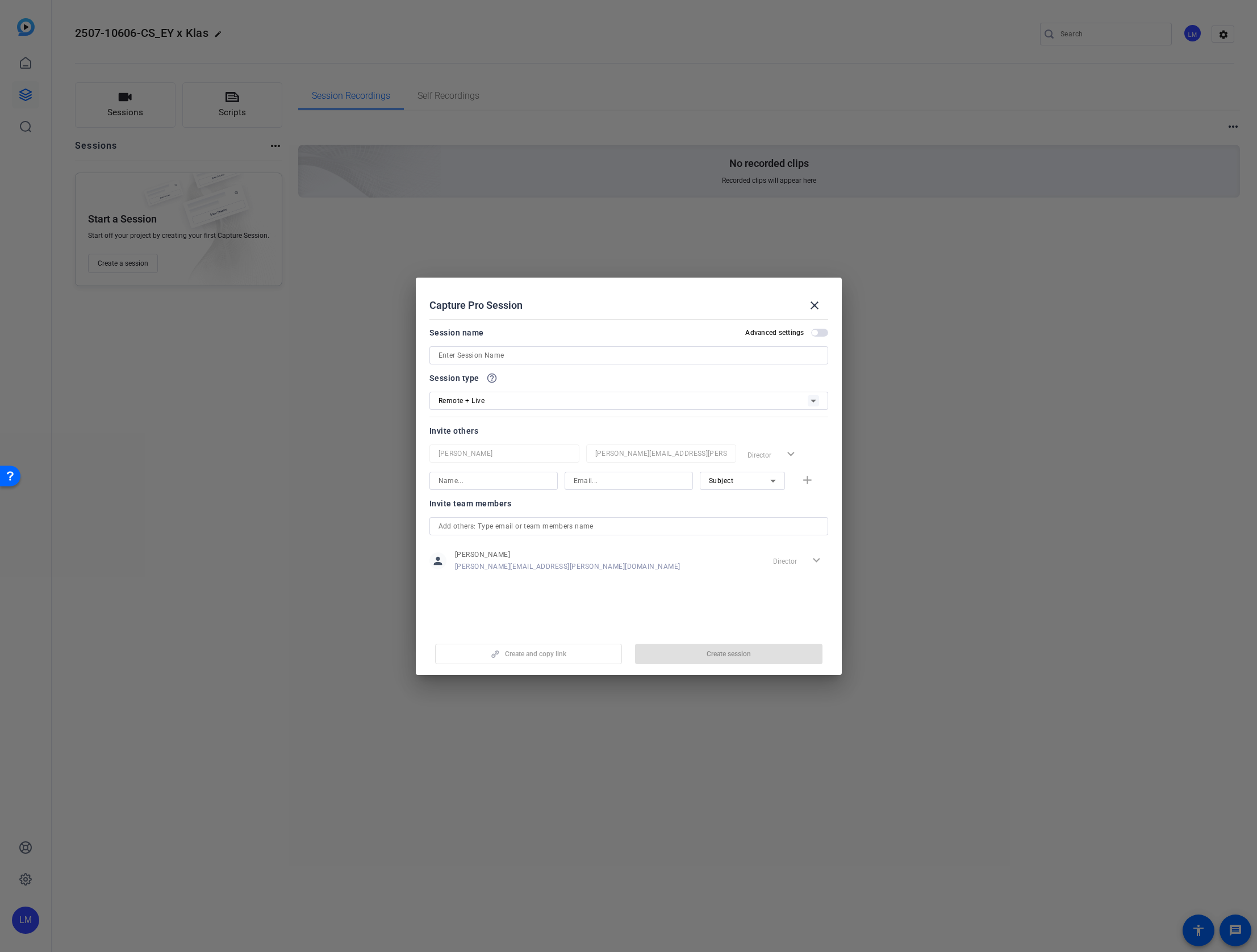
click at [476, 352] on input at bounding box center [628, 355] width 381 height 13
paste input "EY x Klas"
type input "EY x Klas"
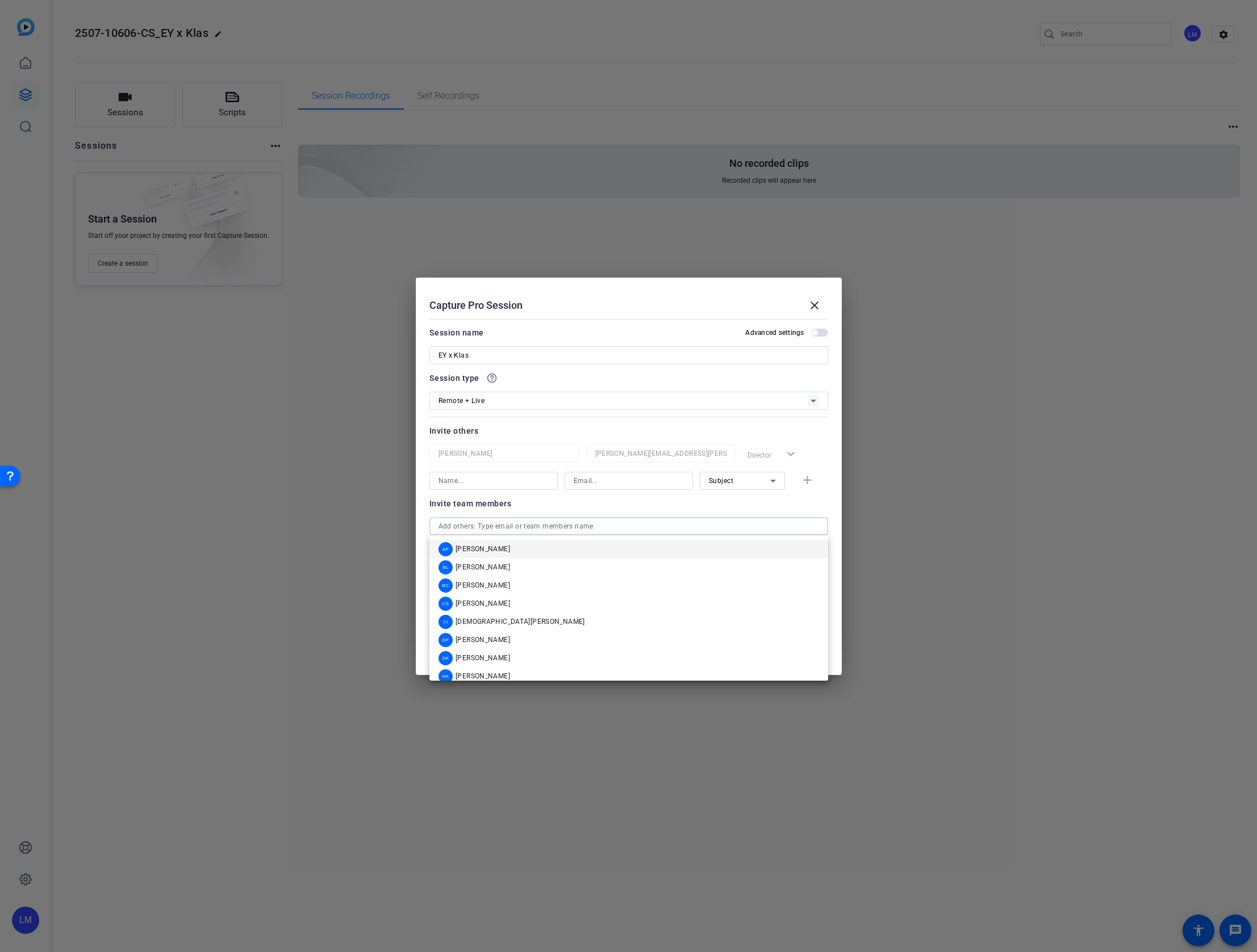
click at [548, 530] on input "text" at bounding box center [628, 526] width 381 height 13
click at [521, 580] on mat-option "BC Brian Camarao" at bounding box center [628, 585] width 398 height 18
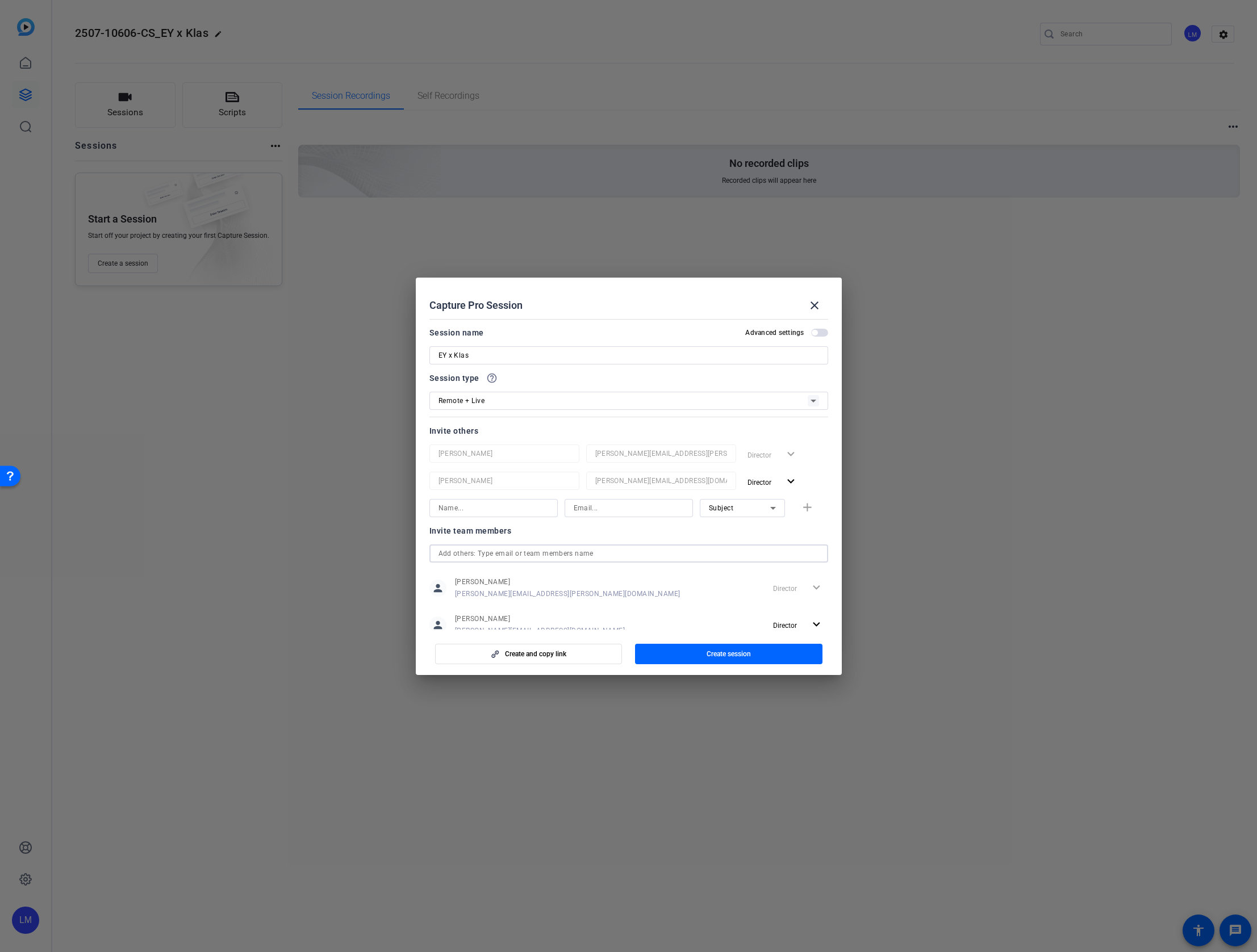
click at [517, 556] on input "text" at bounding box center [628, 554] width 381 height 13
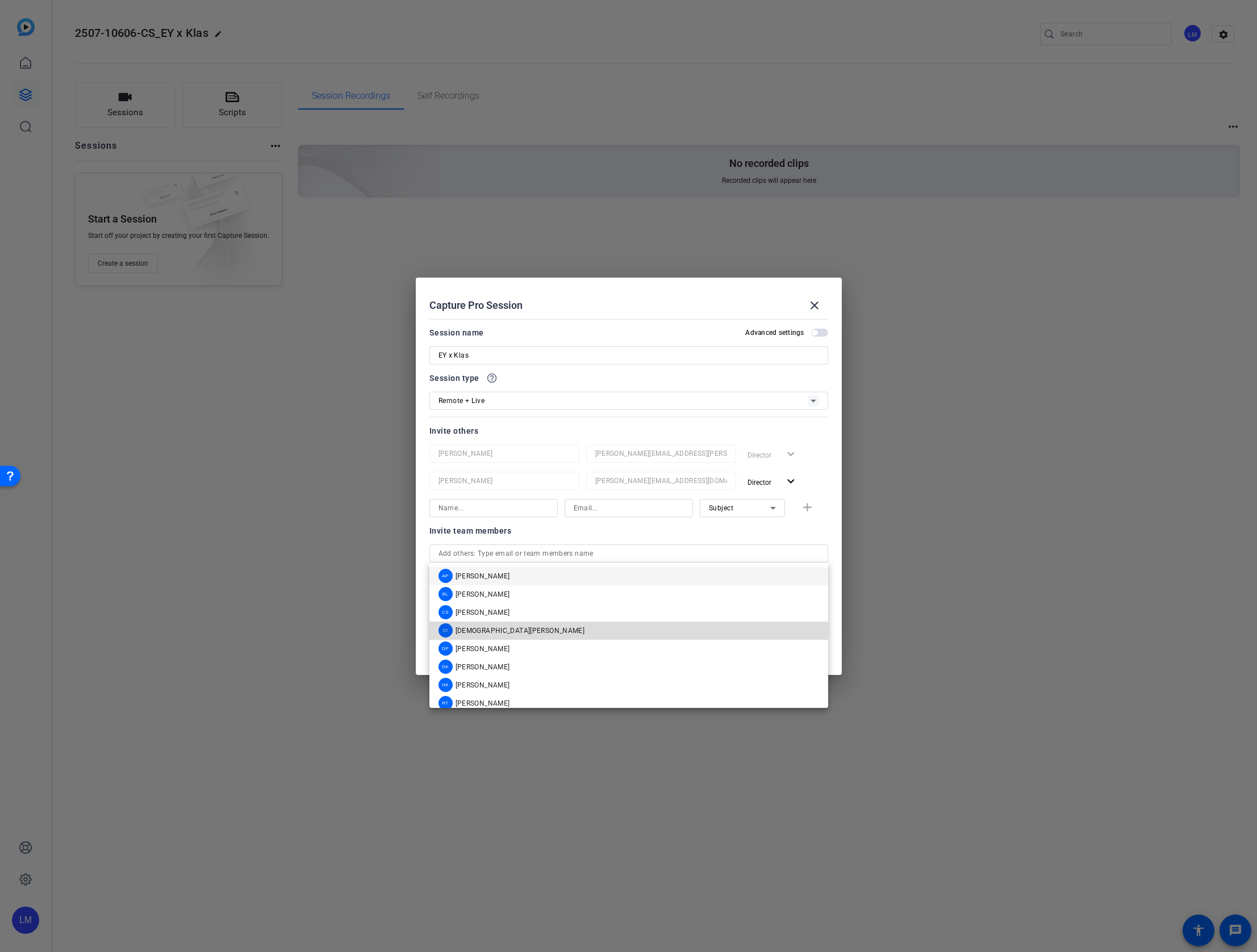
click at [506, 625] on mat-option "CI Christian Ilanos" at bounding box center [628, 631] width 398 height 18
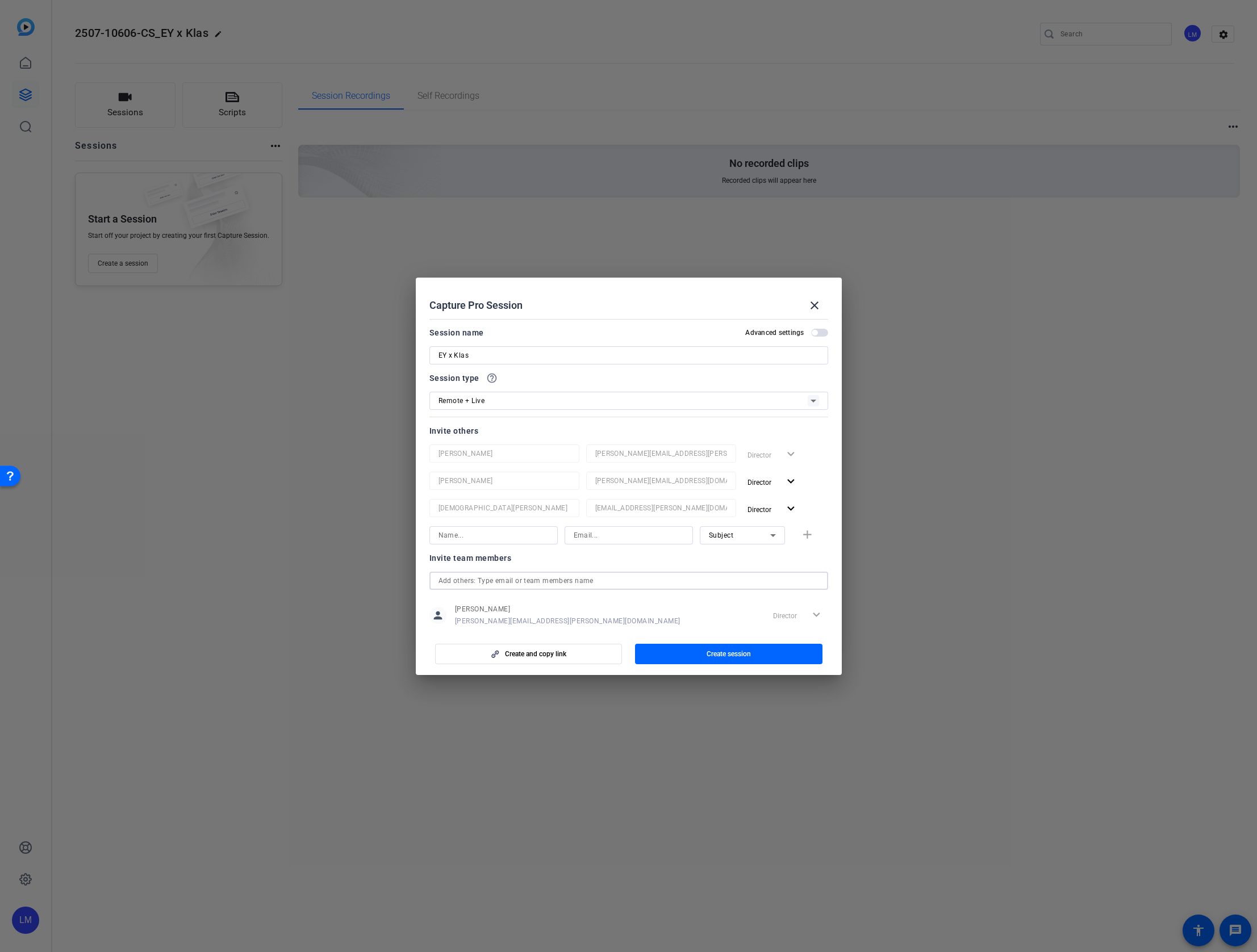
click at [507, 577] on input "text" at bounding box center [628, 581] width 381 height 13
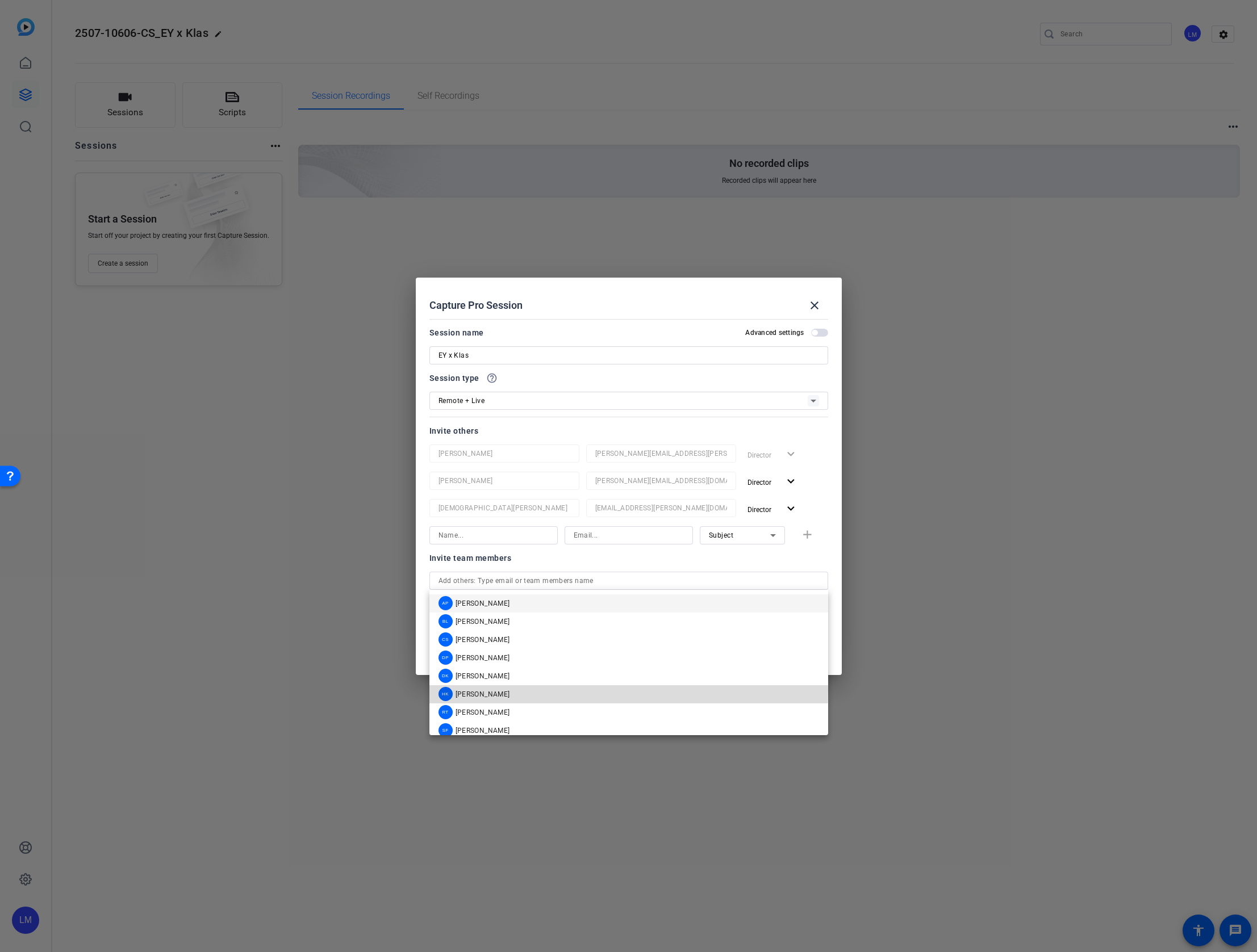
click at [503, 690] on mat-option "HK Hakim Kabbaj" at bounding box center [628, 695] width 398 height 18
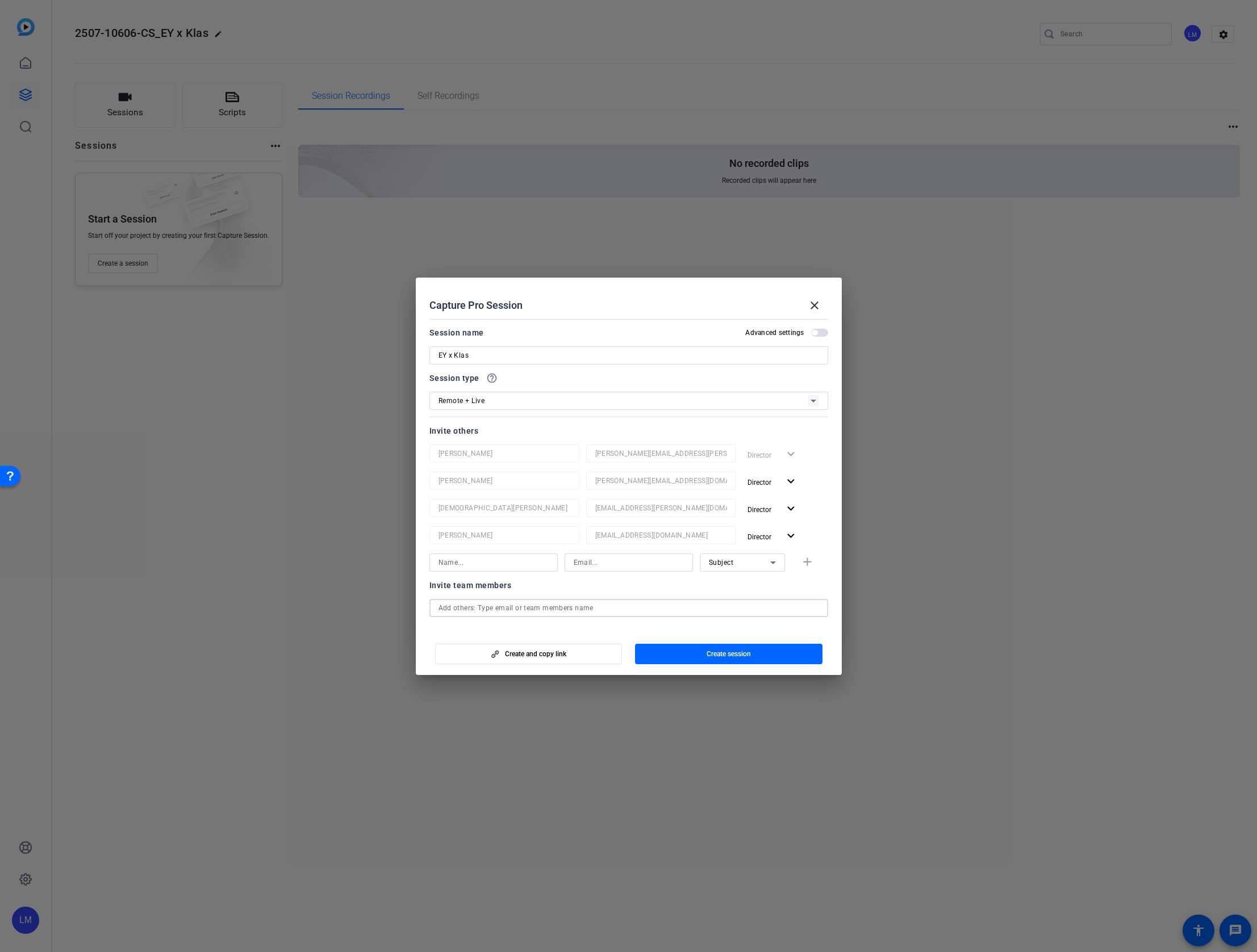
click at [505, 605] on input "text" at bounding box center [628, 608] width 381 height 13
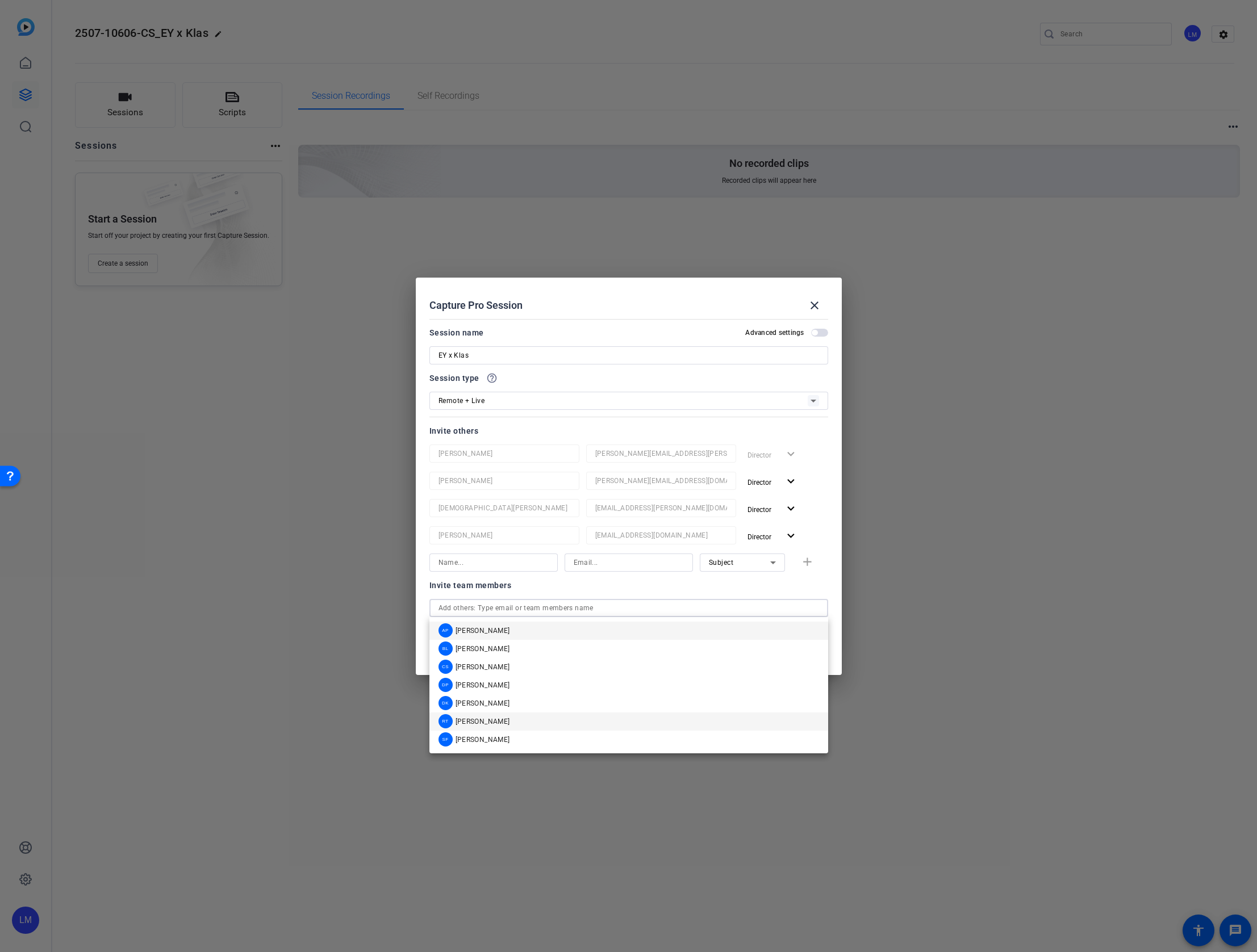
click at [493, 722] on span "Rob Thomas" at bounding box center [482, 722] width 54 height 9
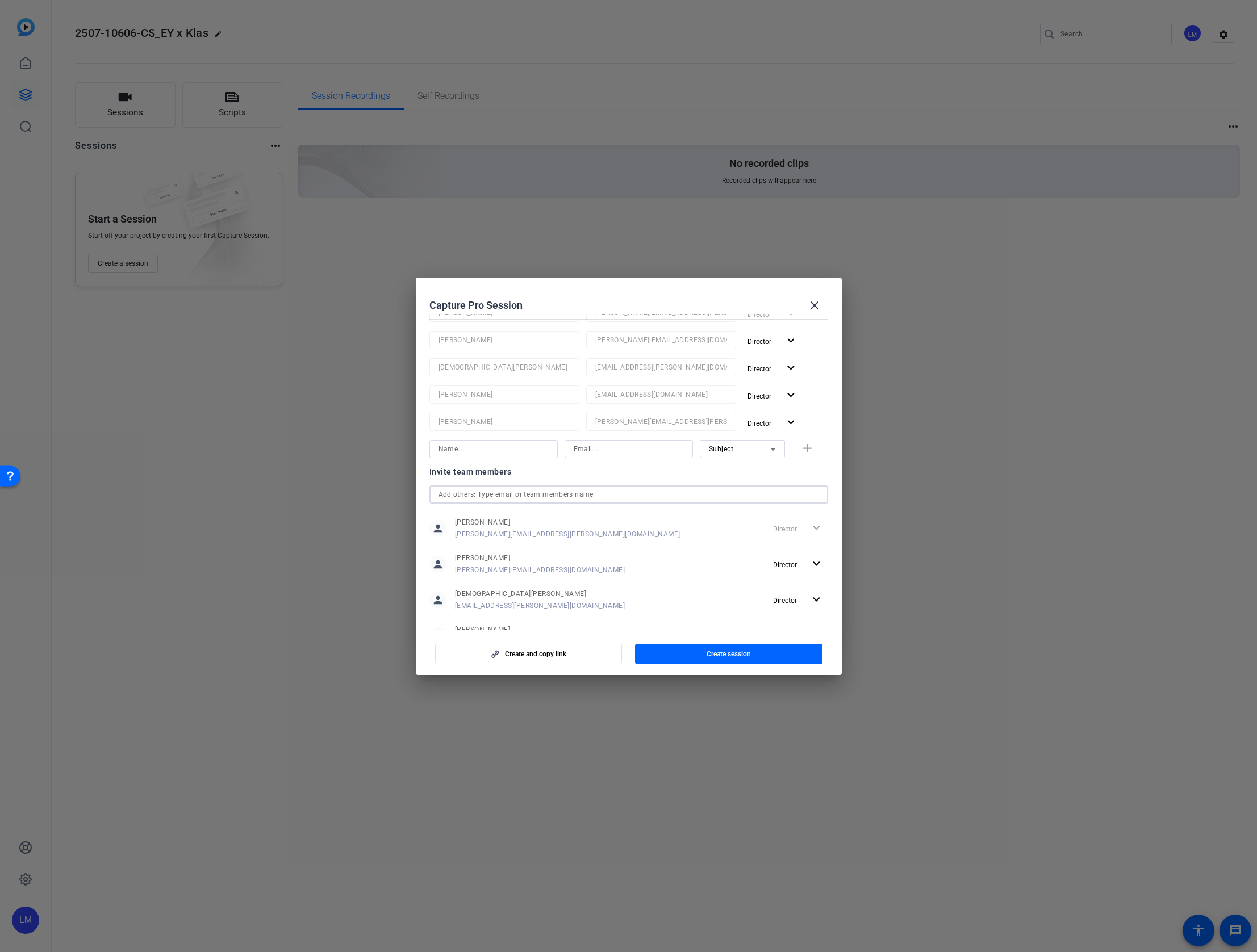
scroll to position [220, 0]
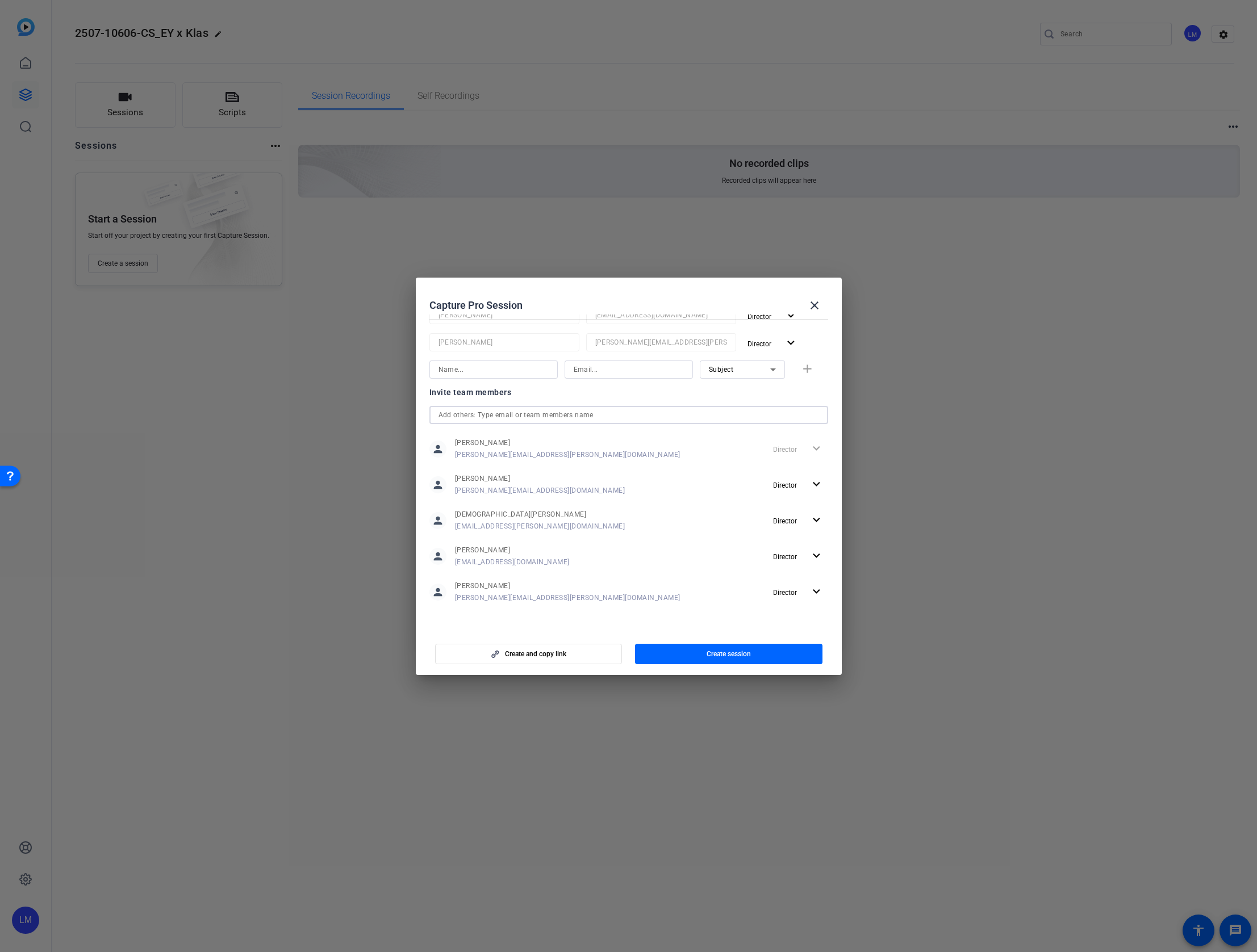
click at [485, 410] on input "text" at bounding box center [628, 415] width 381 height 13
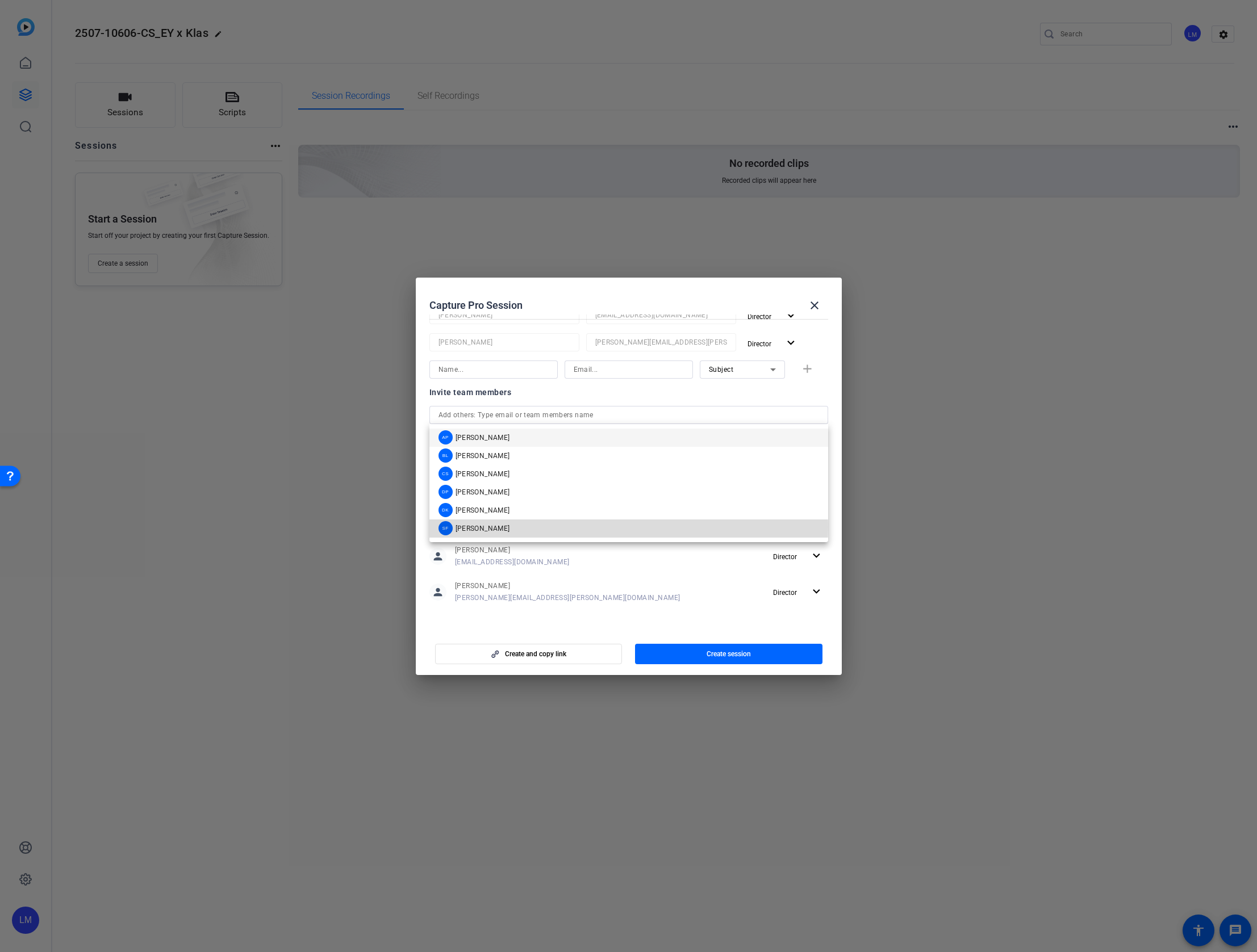
click at [511, 527] on mat-option "SF Shannon Feiszli" at bounding box center [628, 528] width 398 height 18
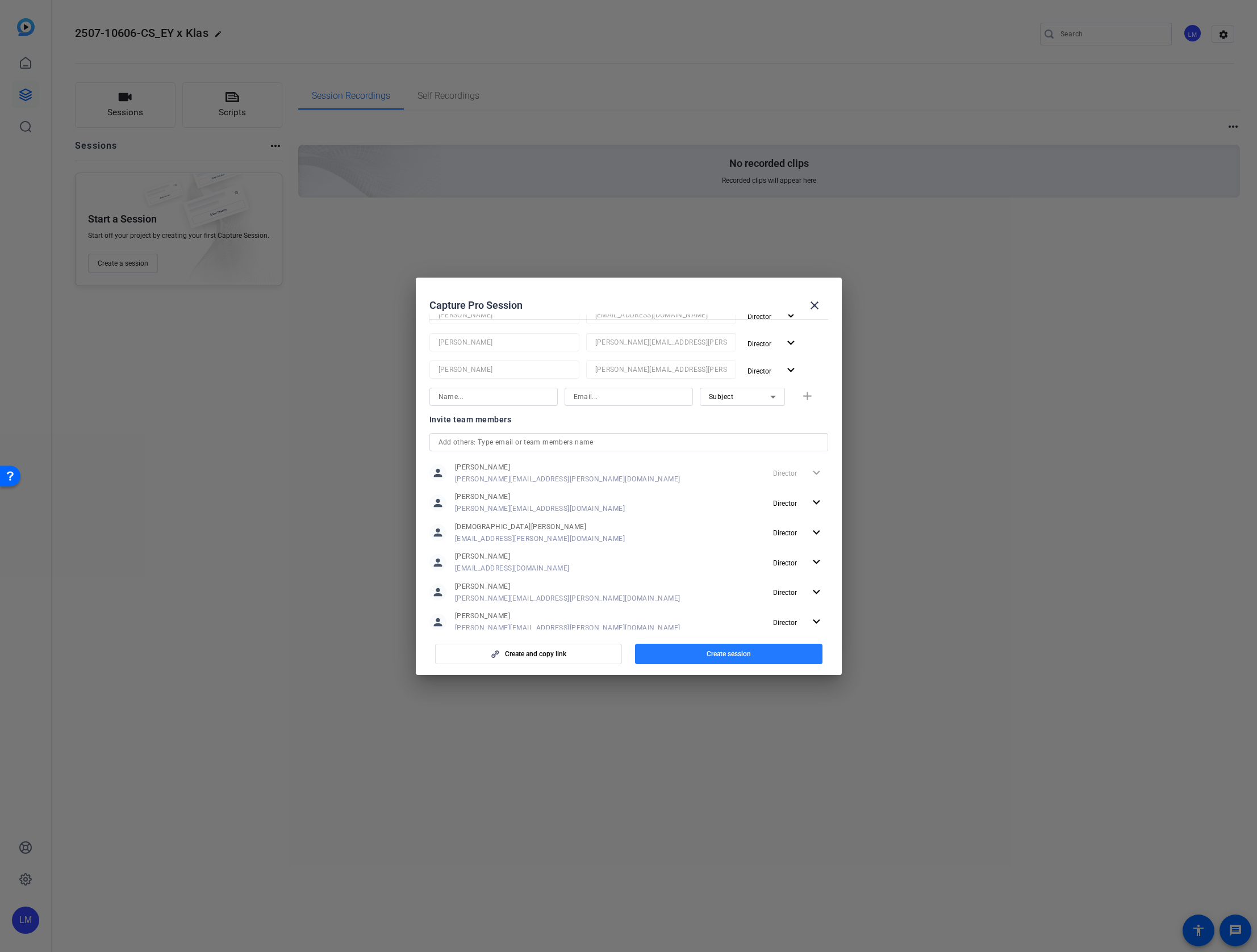
click at [702, 650] on span "button" at bounding box center [729, 654] width 188 height 27
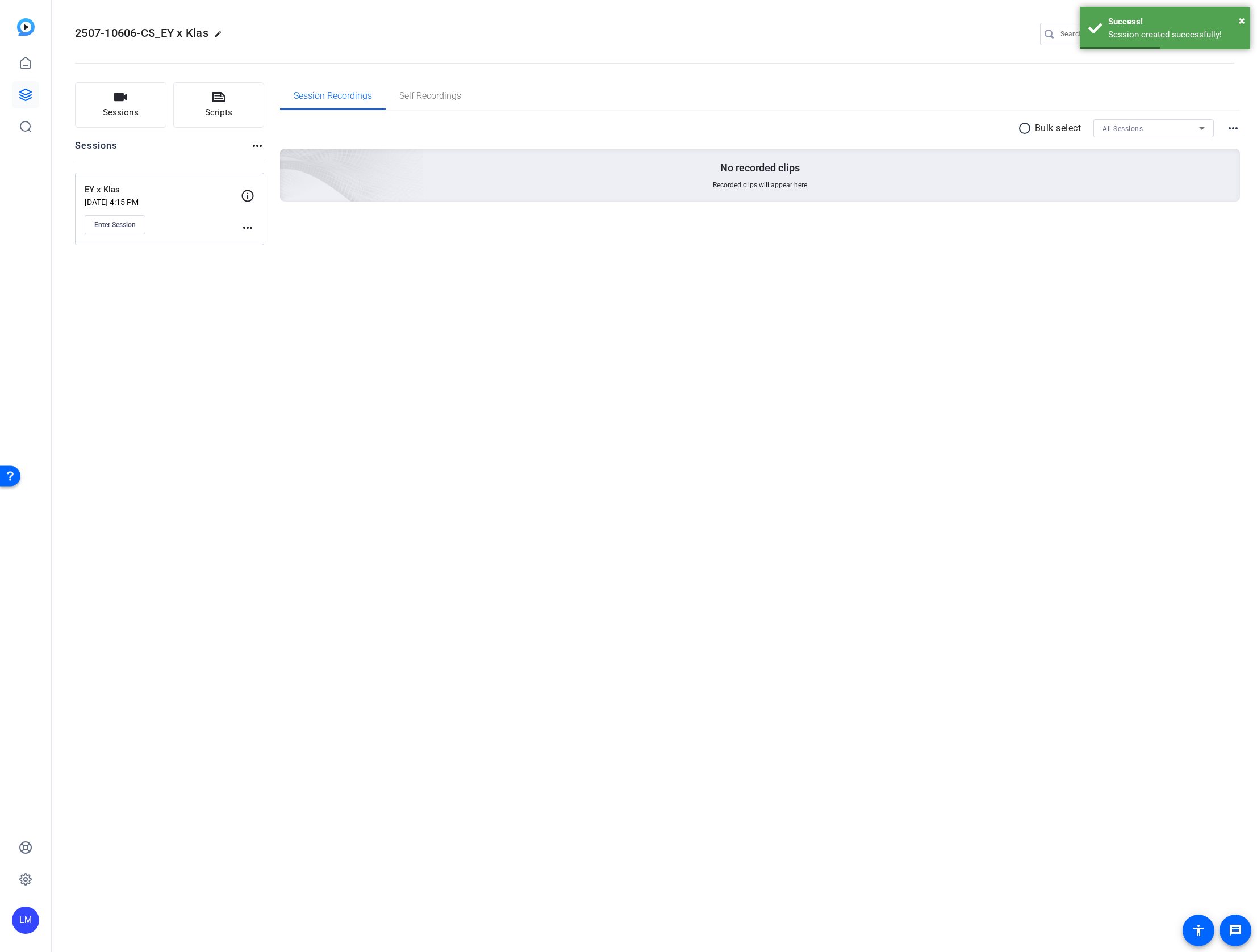
click at [244, 226] on mat-icon "more_horiz" at bounding box center [247, 228] width 13 height 13
click at [280, 243] on span "Edit Session" at bounding box center [276, 244] width 52 height 13
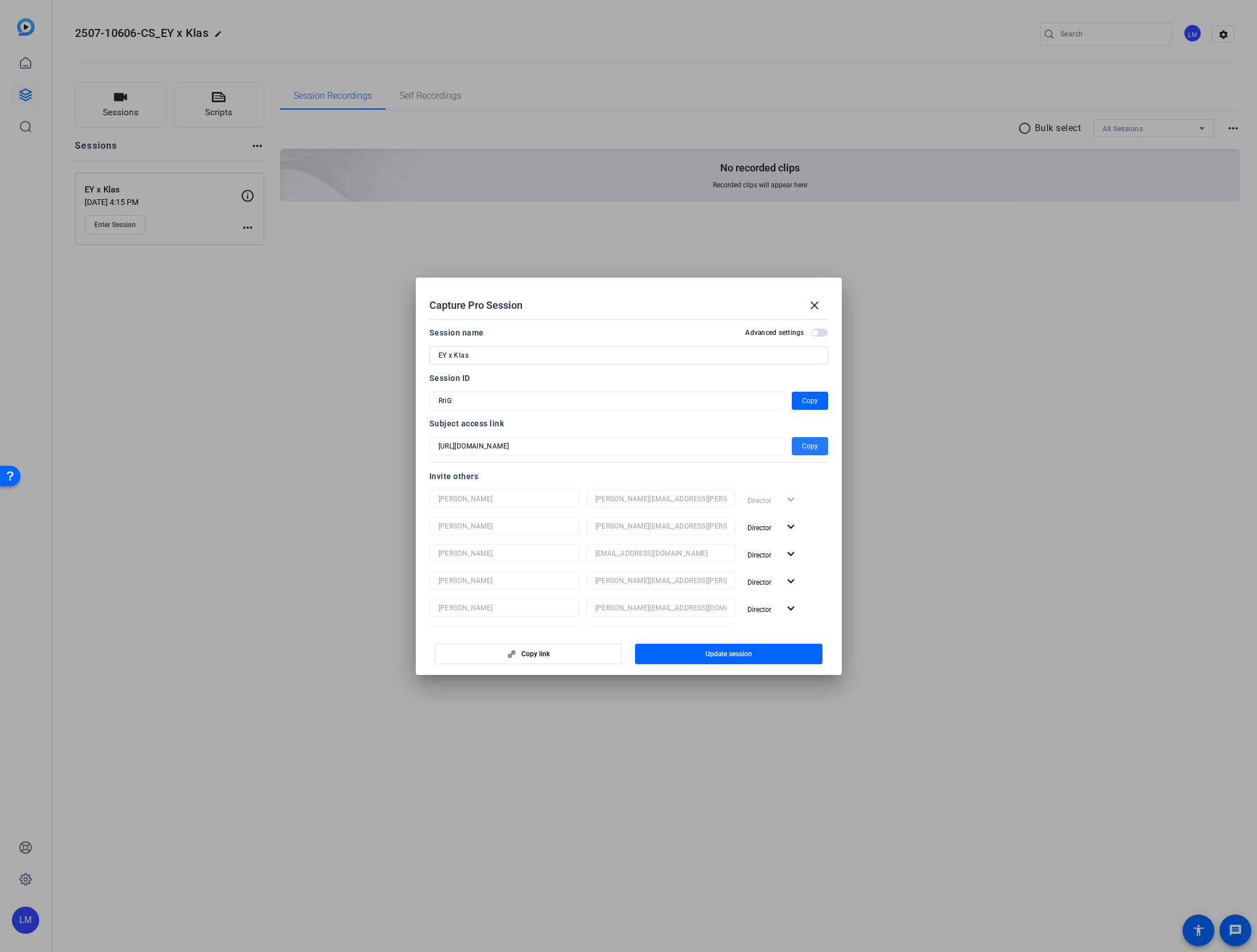
click at [812, 447] on span "Copy" at bounding box center [810, 446] width 16 height 13
click at [818, 397] on span "button" at bounding box center [810, 401] width 36 height 27
click at [108, 538] on div at bounding box center [628, 476] width 1257 height 952
